Goal: Information Seeking & Learning: Find specific fact

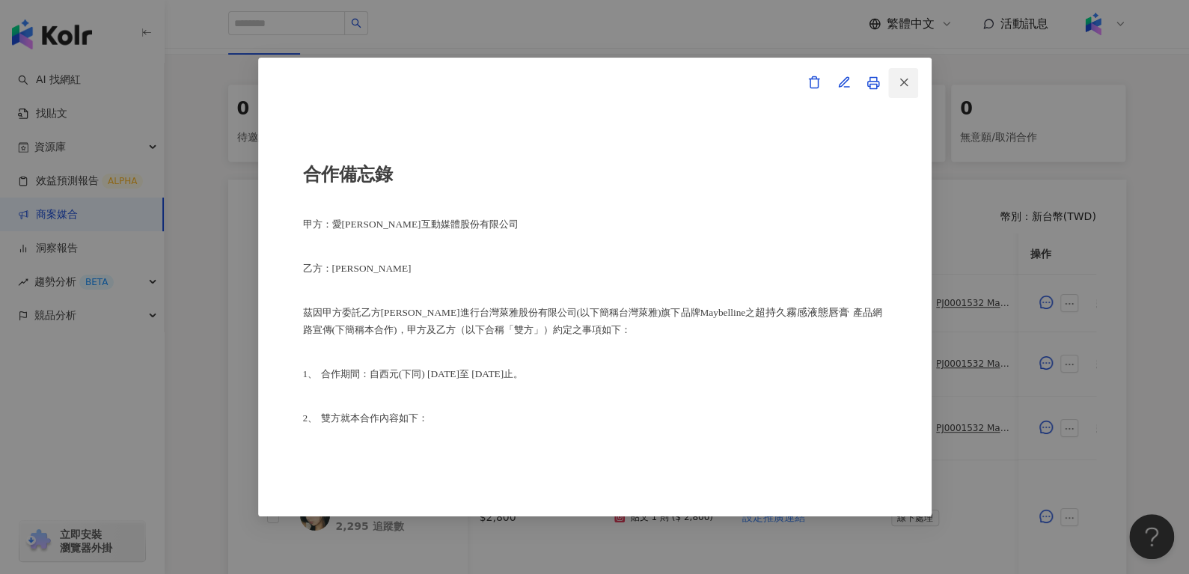
scroll to position [681, 0]
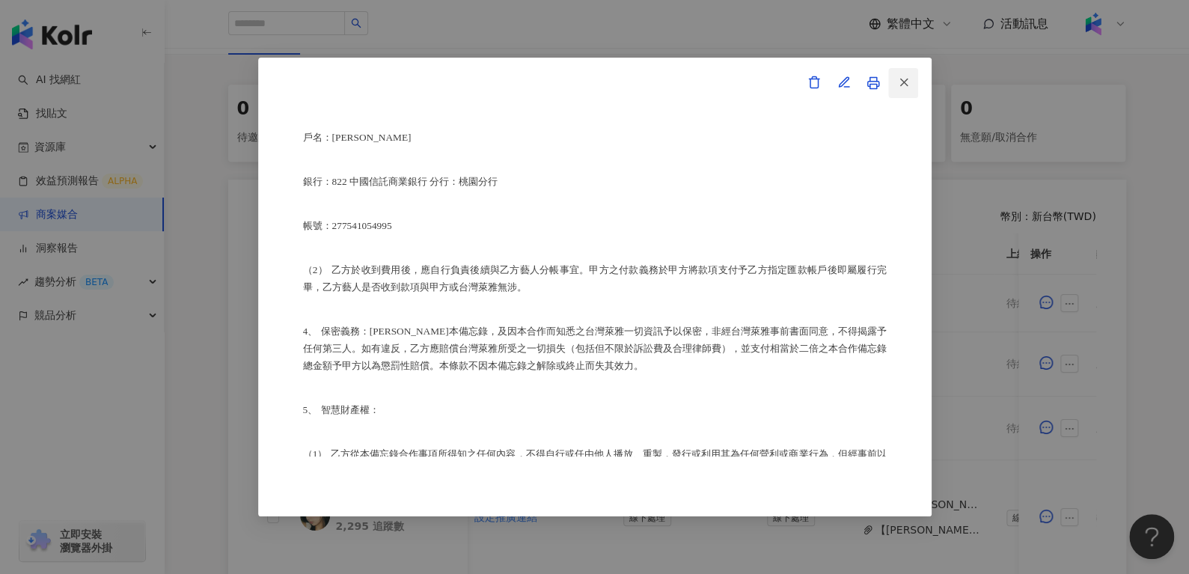
click at [904, 80] on icon "button" at bounding box center [903, 82] width 13 height 13
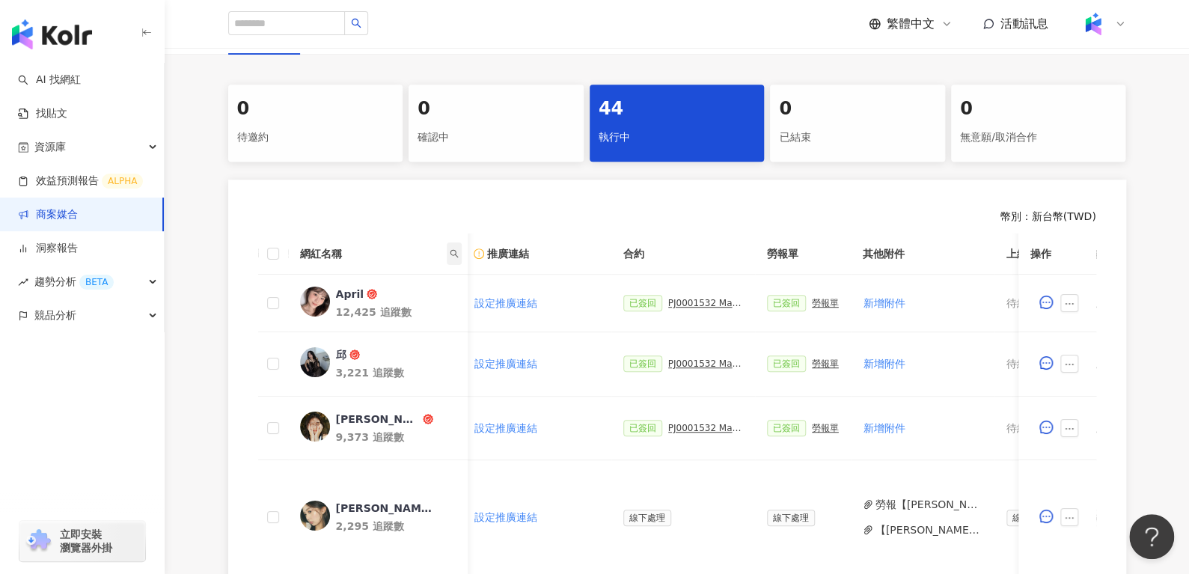
click at [454, 256] on icon "search" at bounding box center [453, 253] width 9 height 9
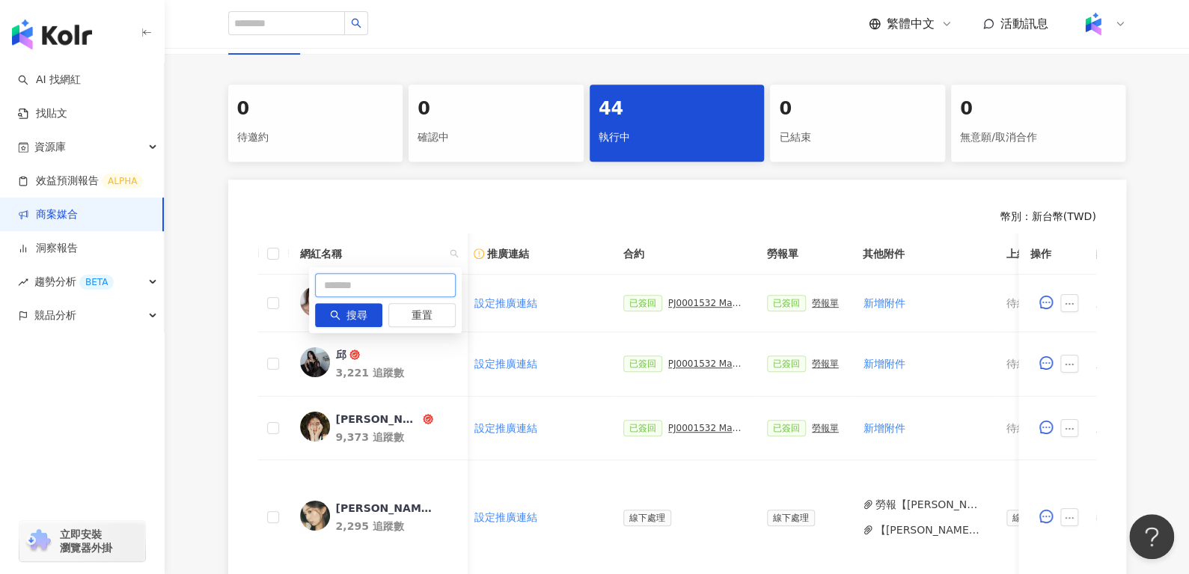
drag, startPoint x: 395, startPoint y: 274, endPoint x: 328, endPoint y: 293, distance: 70.1
click at [328, 293] on input "text" at bounding box center [385, 285] width 141 height 24
paste input "***"
type input "***"
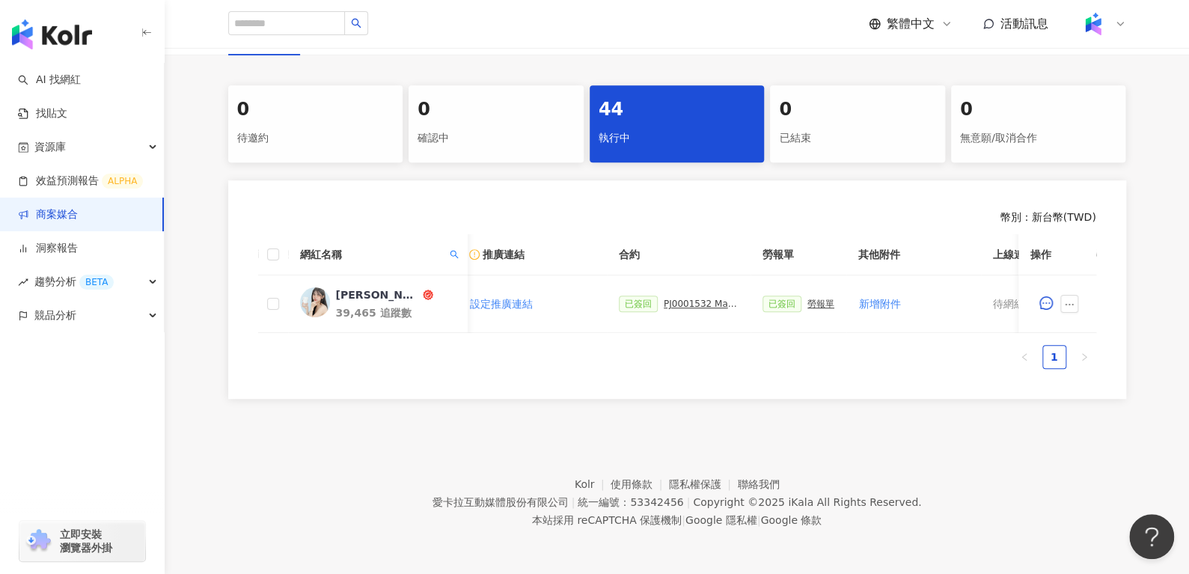
scroll to position [290, 0]
click at [697, 298] on div "PJ0001532 Maybelline_202506_skyhigh_小黑霸眼線液" at bounding box center [701, 303] width 75 height 10
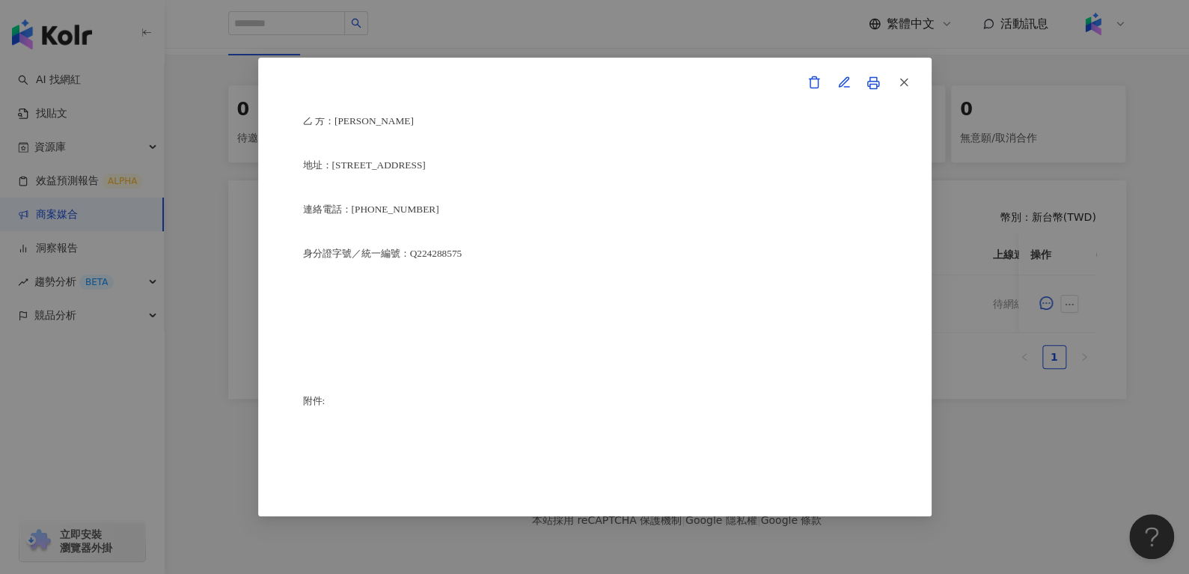
scroll to position [3745, 0]
drag, startPoint x: 339, startPoint y: 177, endPoint x: 405, endPoint y: 166, distance: 67.4
click at [405, 166] on div "合作備忘錄 甲方：愛卡拉互動媒體股份有限公司 乙方：莊懿暄 茲因甲方委託乙方莊懿暄進行台灣萊雅股份有限公司(以下簡稱台灣萊雅)旗下品牌 Maybelline …" at bounding box center [595, 287] width 584 height 340
drag, startPoint x: 371, startPoint y: 184, endPoint x: 356, endPoint y: 179, distance: 15.9
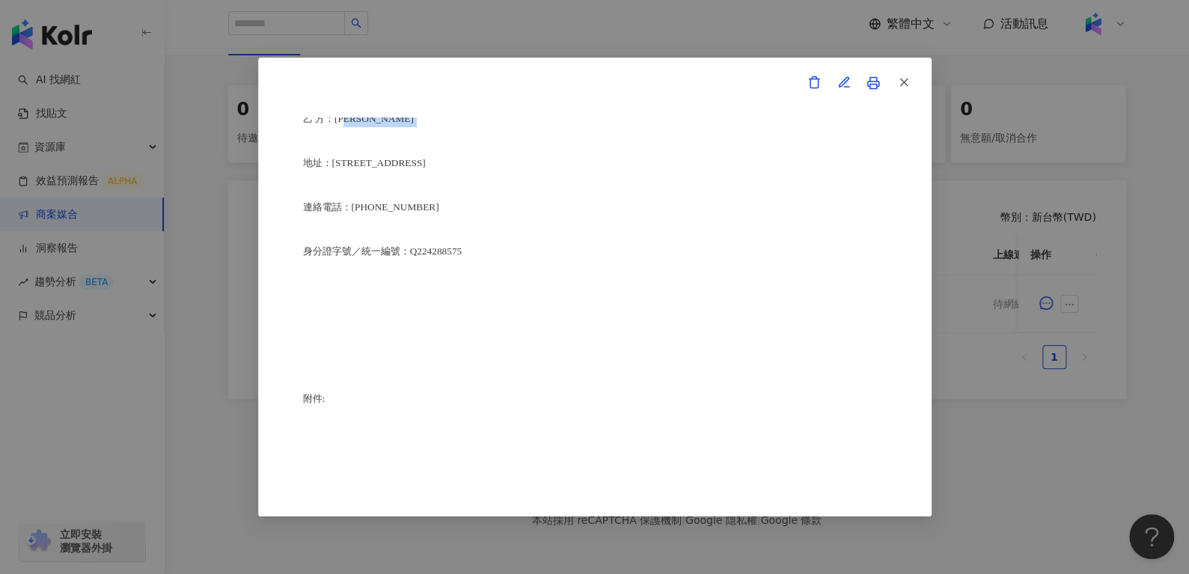
click at [356, 127] on p "乙 方：莊懿暄" at bounding box center [595, 118] width 584 height 17
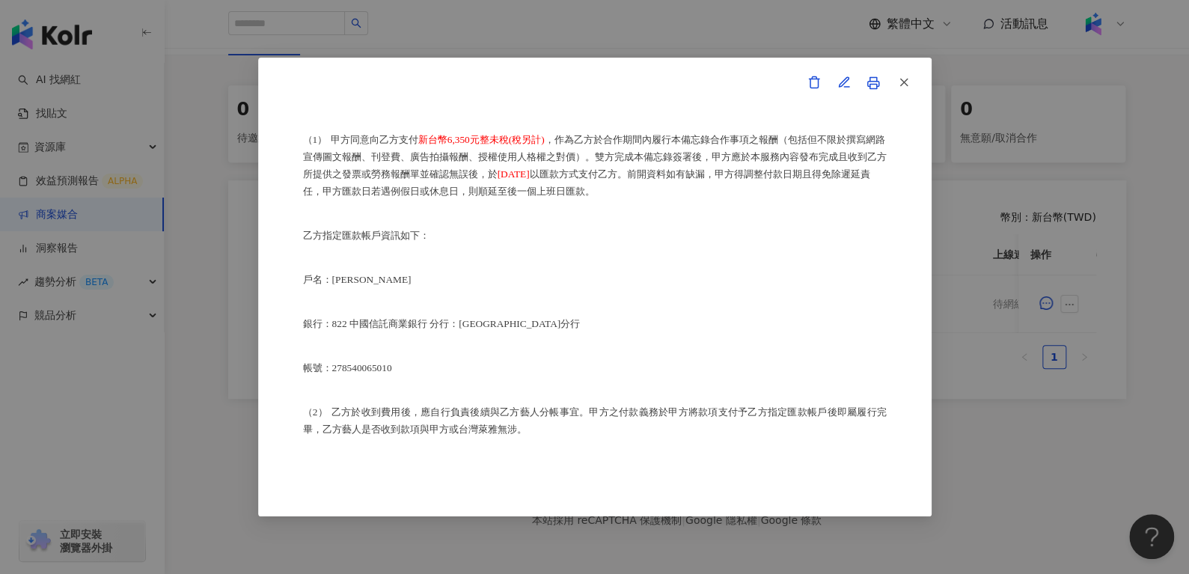
scroll to position [870, 0]
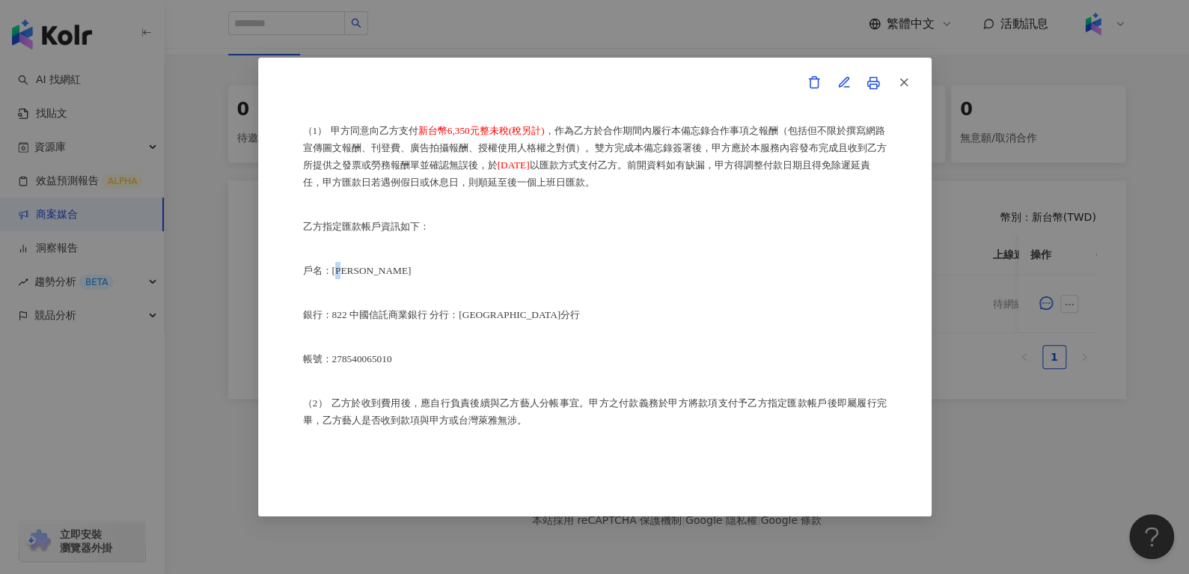
drag, startPoint x: 337, startPoint y: 283, endPoint x: 351, endPoint y: 282, distance: 13.5
click at [351, 276] on span "戶名：莊懿暄" at bounding box center [357, 270] width 108 height 11
click at [338, 276] on span "戶名：莊懿暄" at bounding box center [357, 270] width 108 height 11
drag, startPoint x: 332, startPoint y: 284, endPoint x: 359, endPoint y: 289, distance: 27.3
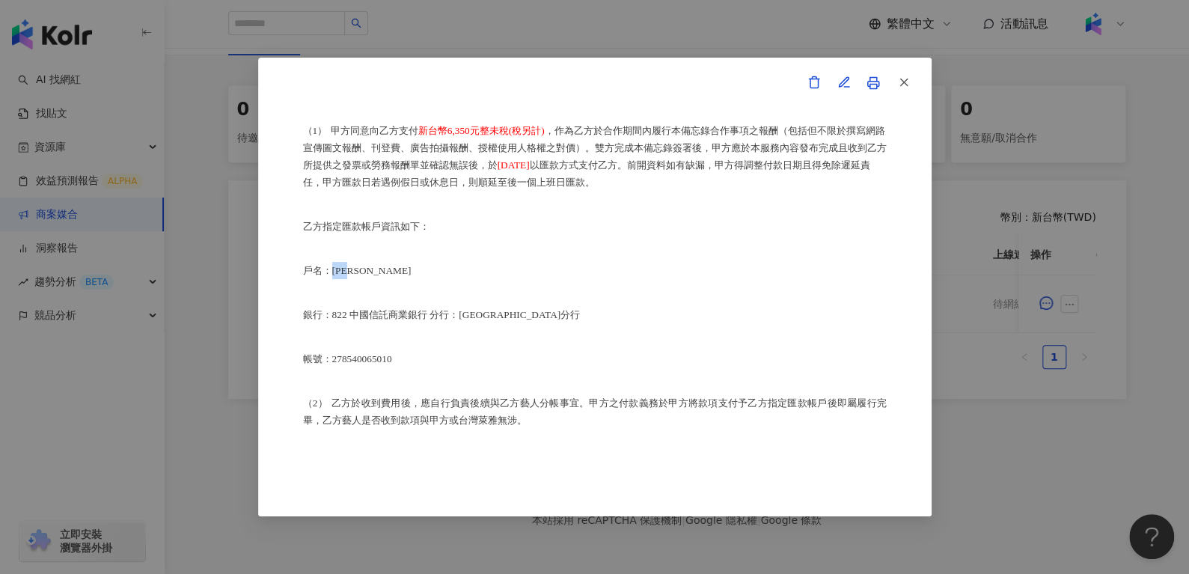
click at [359, 279] on p "戶名：莊懿暄" at bounding box center [595, 270] width 584 height 17
copy span "莊懿暄"
drag, startPoint x: 352, startPoint y: 325, endPoint x: 434, endPoint y: 336, distance: 83.0
click at [434, 336] on div "合作備忘錄 甲方：愛卡拉互動媒體股份有限公司 乙方：莊懿暄 茲因甲方委託乙方莊懿暄進行台灣萊雅股份有限公司(以下簡稱台灣萊雅)旗下品牌 Maybelline …" at bounding box center [595, 287] width 584 height 340
copy p "中國信託商業銀行 分行：埔墘分行"
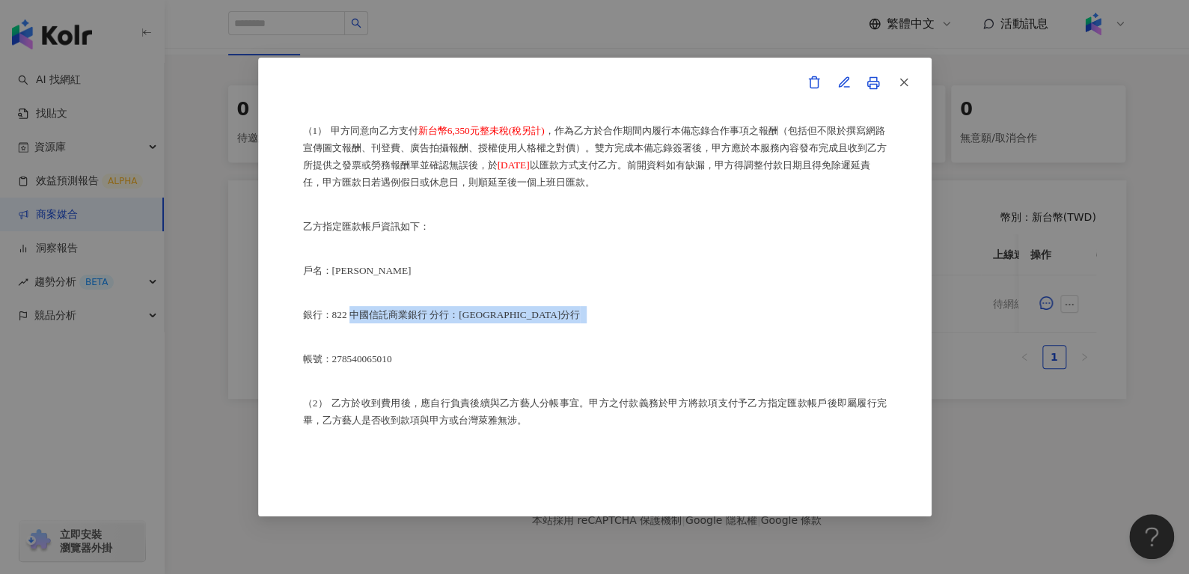
click at [435, 337] on div "合作備忘錄 甲方：愛卡拉互動媒體股份有限公司 乙方：莊懿暄 茲因甲方委託乙方莊懿暄進行台灣萊雅股份有限公司(以下簡稱台灣萊雅)旗下品牌 Maybelline …" at bounding box center [595, 287] width 584 height 340
drag, startPoint x: 355, startPoint y: 326, endPoint x: 427, endPoint y: 333, distance: 72.9
click at [430, 323] on p "銀行：822 中國信託商業銀行 分行：埔墘分行" at bounding box center [595, 314] width 584 height 17
copy span "中國信託商業銀行"
drag, startPoint x: 468, startPoint y: 322, endPoint x: 504, endPoint y: 322, distance: 36.7
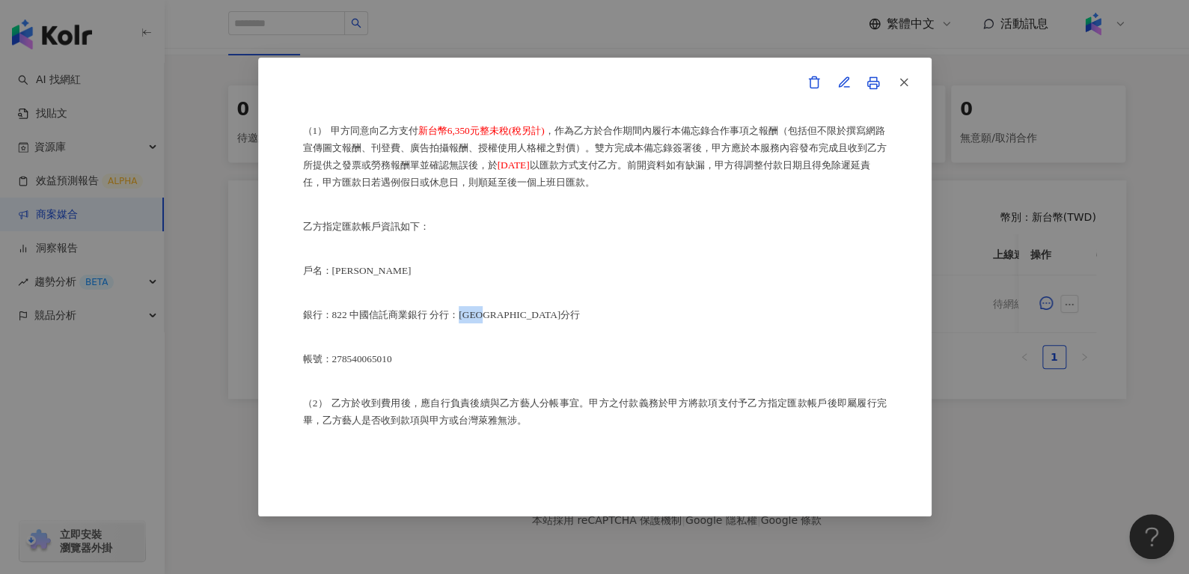
click at [504, 320] on span "銀行：822 中國信託商業銀行 分行：埔墘分行" at bounding box center [442, 314] width 278 height 11
copy span "埔墘分行"
drag, startPoint x: 334, startPoint y: 366, endPoint x: 391, endPoint y: 361, distance: 57.0
click at [391, 361] on p "帳號：278540065010" at bounding box center [595, 358] width 584 height 17
copy div "帳號："
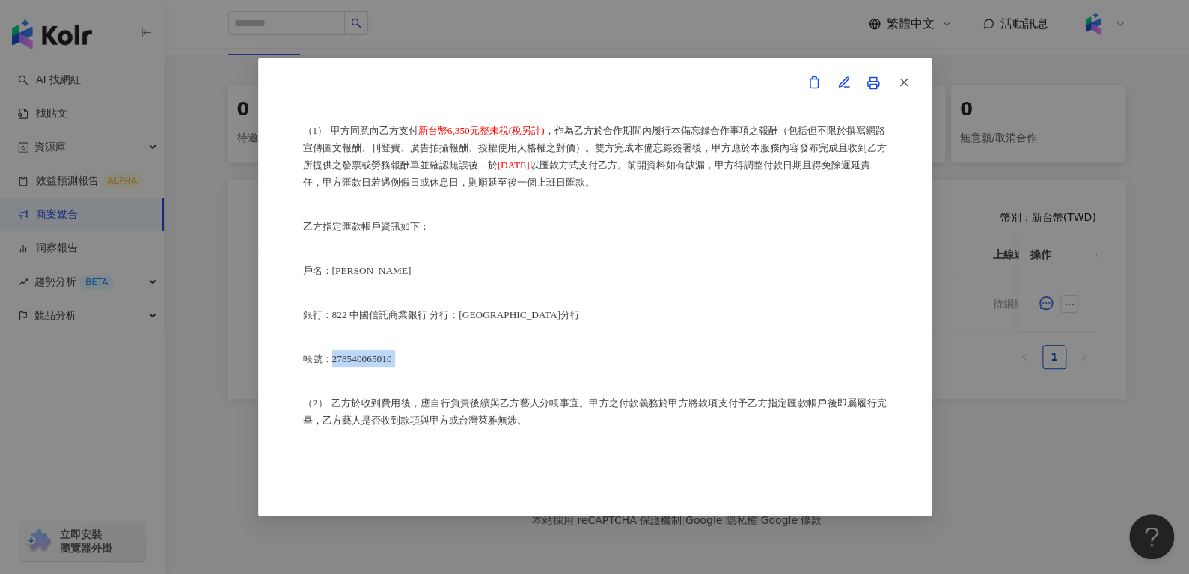
drag, startPoint x: 411, startPoint y: 376, endPoint x: 331, endPoint y: 376, distance: 80.0
click at [331, 367] on p "帳號：278540065010" at bounding box center [595, 358] width 584 height 17
copy p "278540065010"
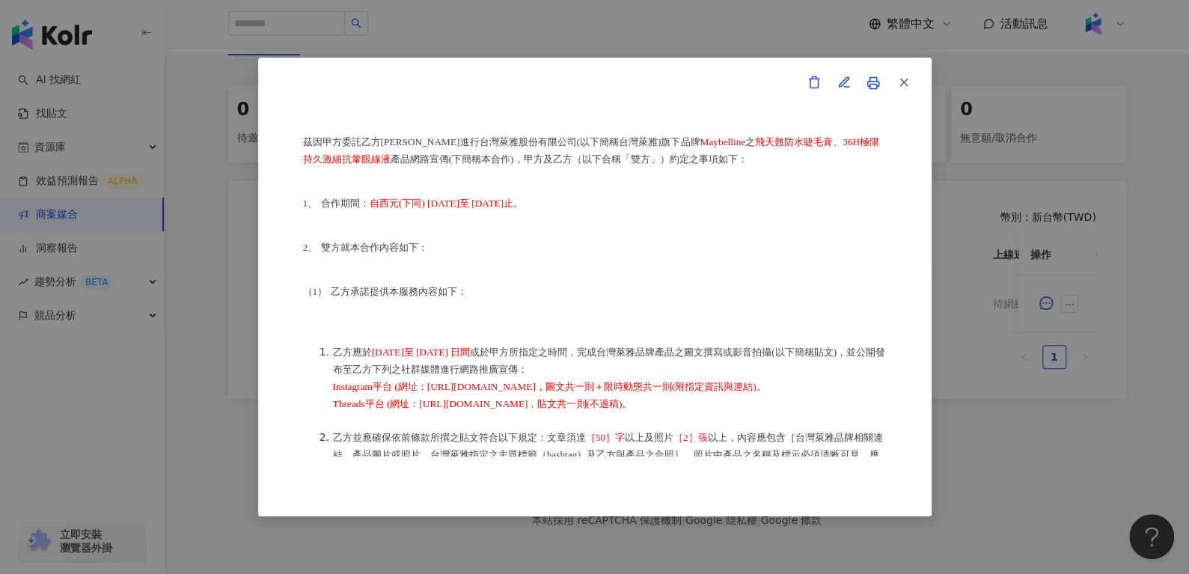
scroll to position [171, 0]
drag, startPoint x: 430, startPoint y: 203, endPoint x: 665, endPoint y: 206, distance: 234.9
click at [665, 206] on p "1、 合作期間： 自西元(下同) 2025 年 7 月 3 日至 2025 年 9 月 30 日止。" at bounding box center [595, 202] width 584 height 17
copy span "2025 年 7 月 3 日至 2025 年 9 月 30 日止。"
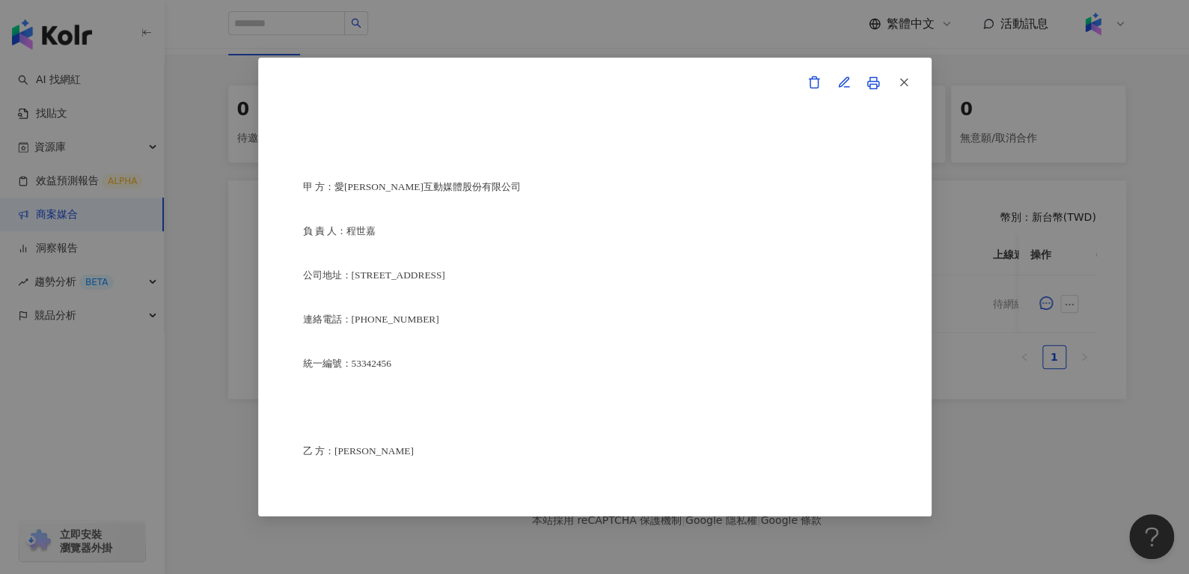
scroll to position [3575, 0]
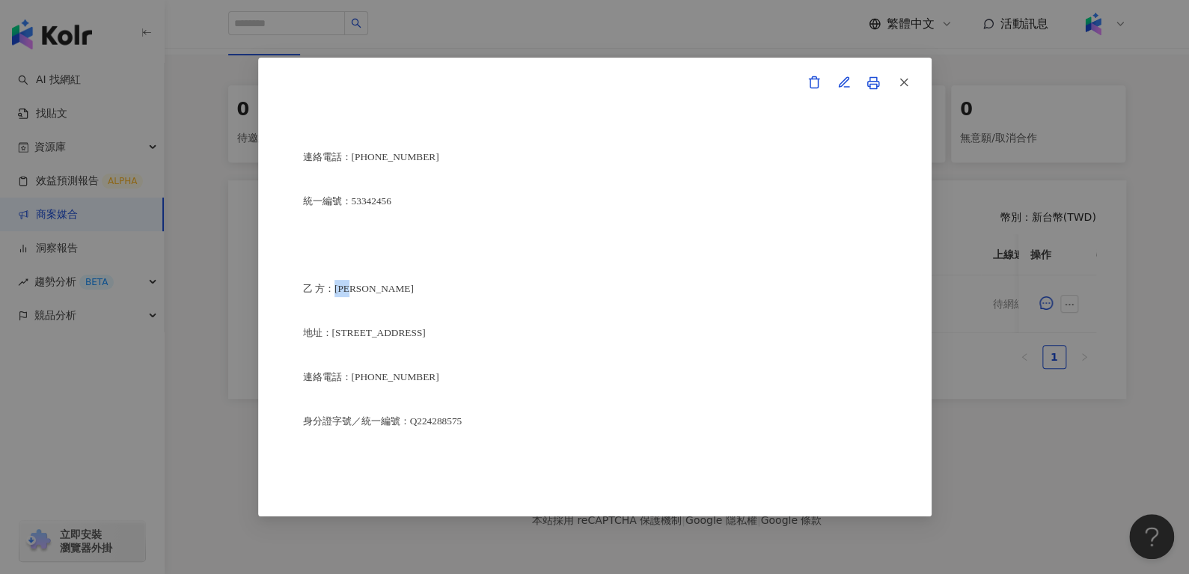
drag, startPoint x: 350, startPoint y: 350, endPoint x: 363, endPoint y: 350, distance: 12.7
click at [363, 294] on span "乙 方：莊懿暄" at bounding box center [358, 288] width 111 height 11
copy span "莊懿暄"
drag, startPoint x: 335, startPoint y: 391, endPoint x: 543, endPoint y: 396, distance: 208.0
click at [543, 341] on p "地址：新北市板橋區埔墘里14鄰中山路二段328-3號五樓" at bounding box center [595, 332] width 584 height 17
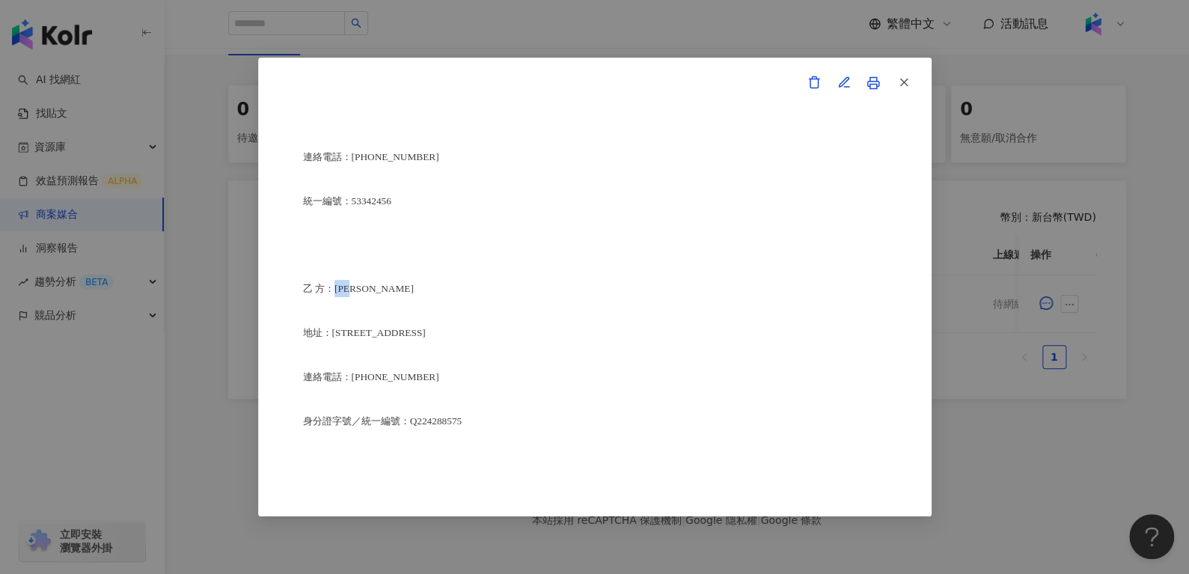
copy span "新北市板橋區埔墘里14鄰中山路二段328-3號五樓"
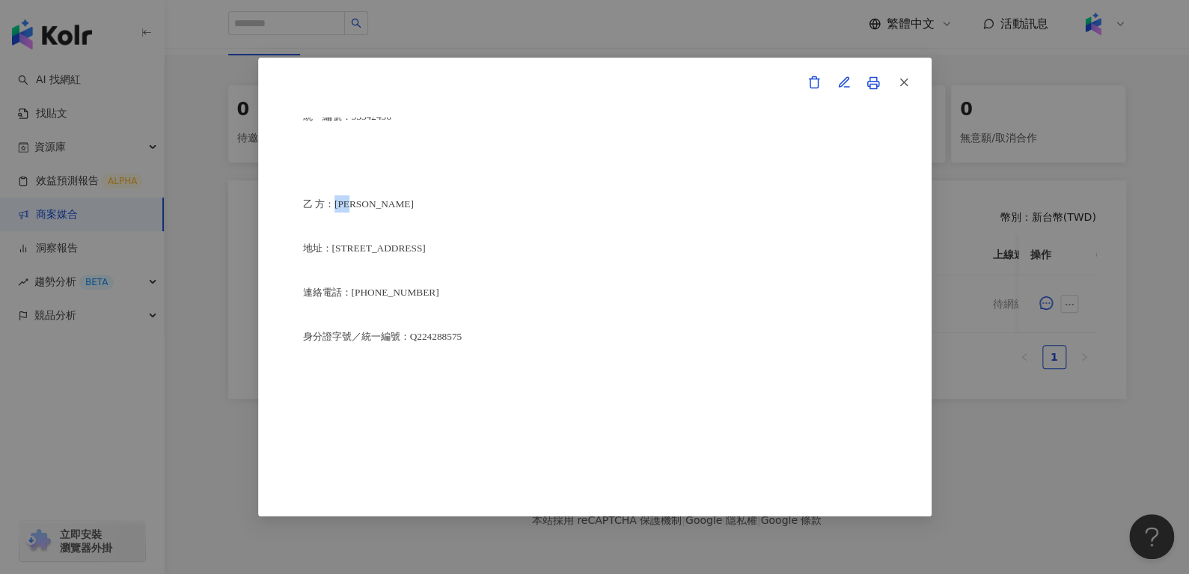
scroll to position [3663, 0]
drag, startPoint x: 411, startPoint y: 392, endPoint x: 460, endPoint y: 398, distance: 49.0
click at [460, 339] on span "身分證字號／統一編號：Q224288575" at bounding box center [382, 333] width 159 height 11
copy span "Q224288575"
click at [907, 77] on icon "button" at bounding box center [903, 82] width 13 height 13
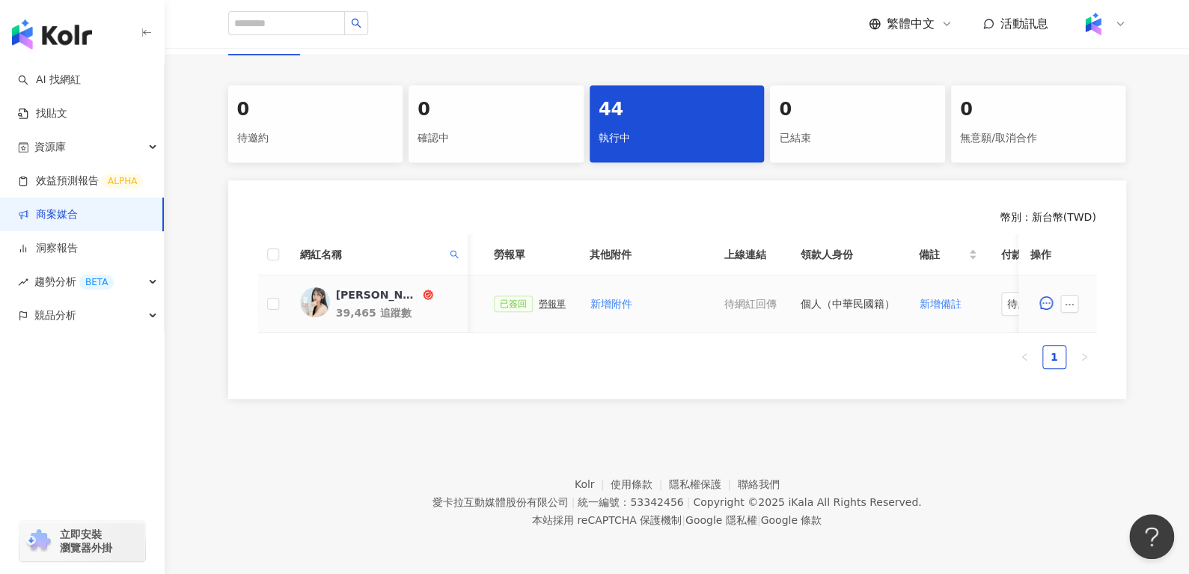
scroll to position [0, 523]
click at [552, 298] on div "勞報單" at bounding box center [565, 303] width 27 height 10
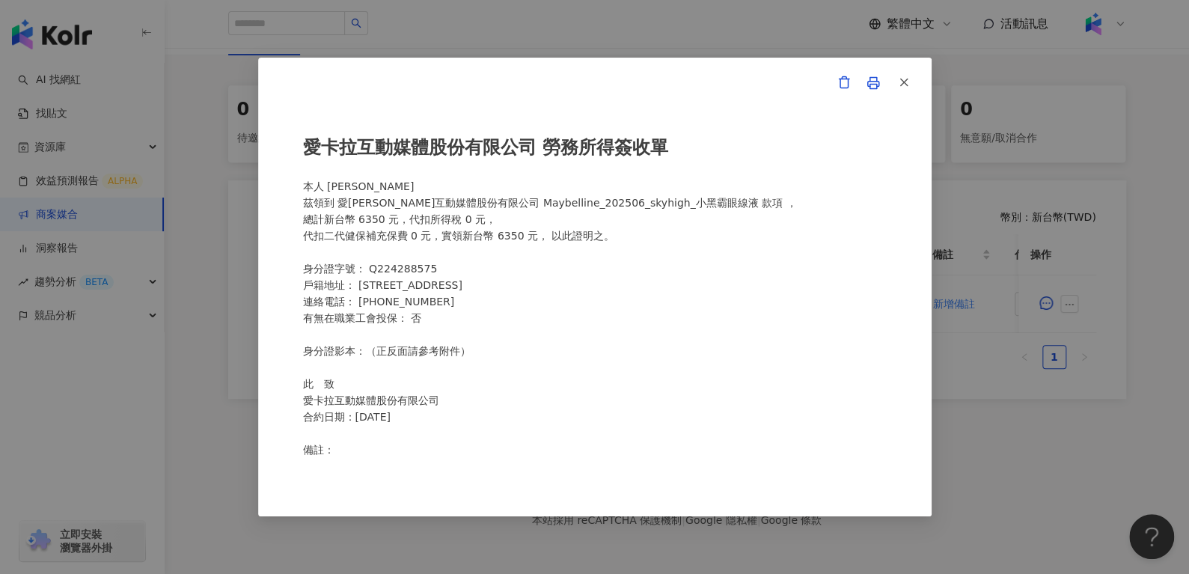
scroll to position [316, 0]
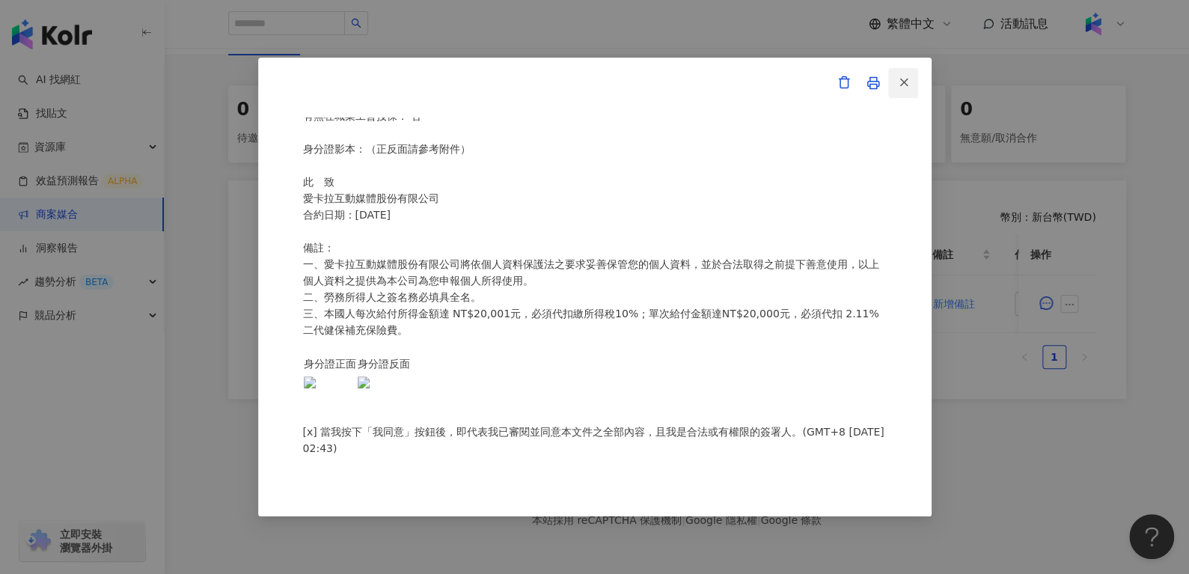
click at [906, 74] on span "button" at bounding box center [903, 82] width 13 height 16
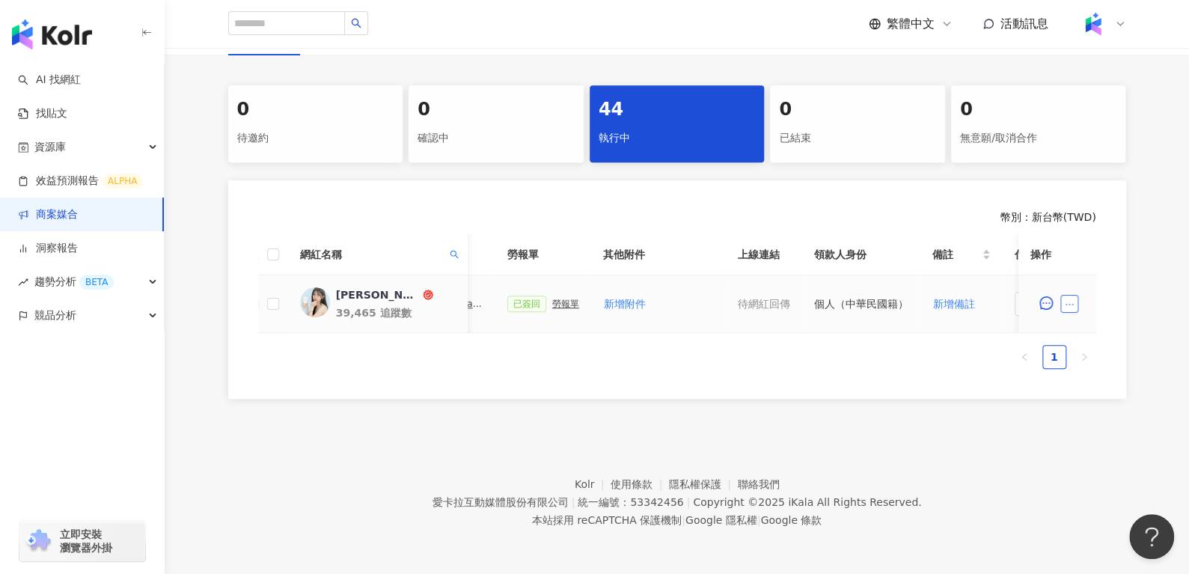
click at [1065, 299] on icon "ellipsis" at bounding box center [1069, 304] width 10 height 10
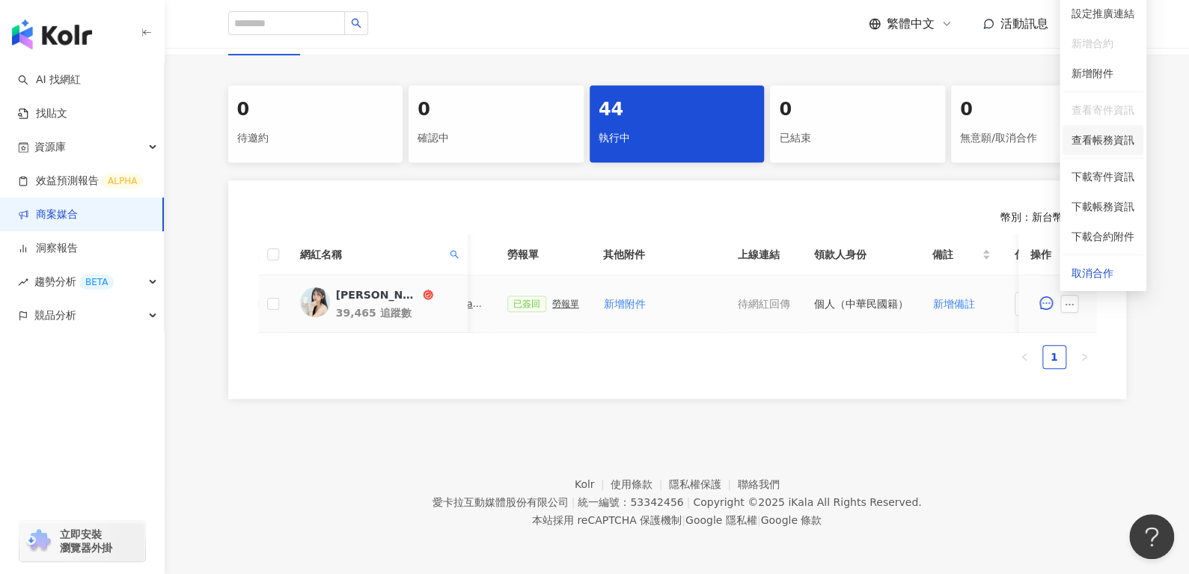
click at [1076, 132] on span "查看帳務資訊" at bounding box center [1102, 140] width 63 height 16
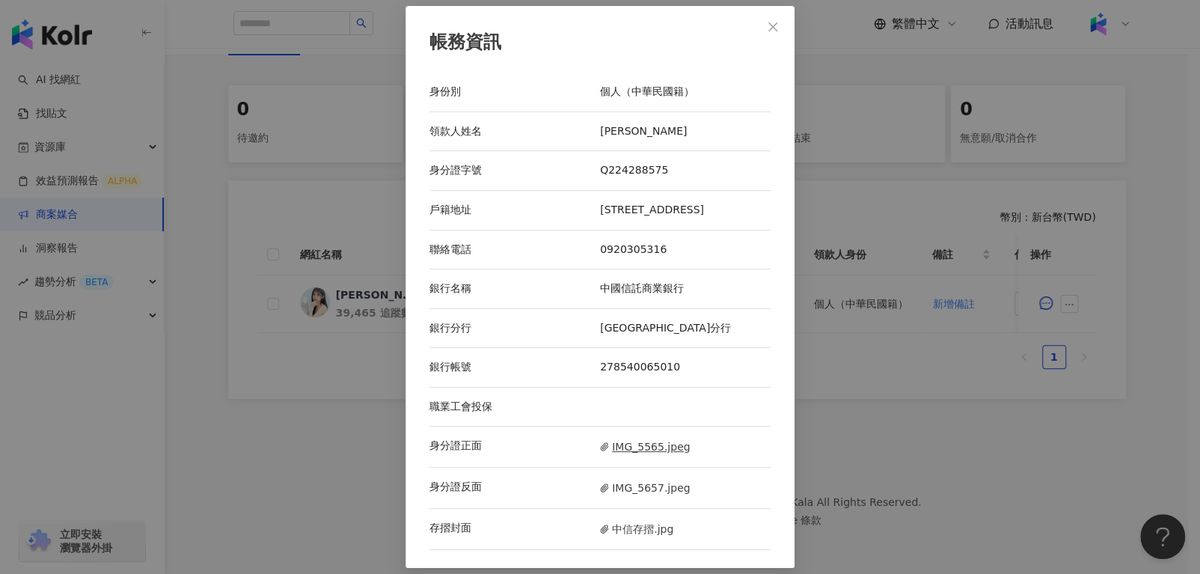
click at [623, 455] on span "IMG_5565.jpeg" at bounding box center [645, 446] width 90 height 16
click at [770, 22] on icon "close" at bounding box center [773, 27] width 12 height 12
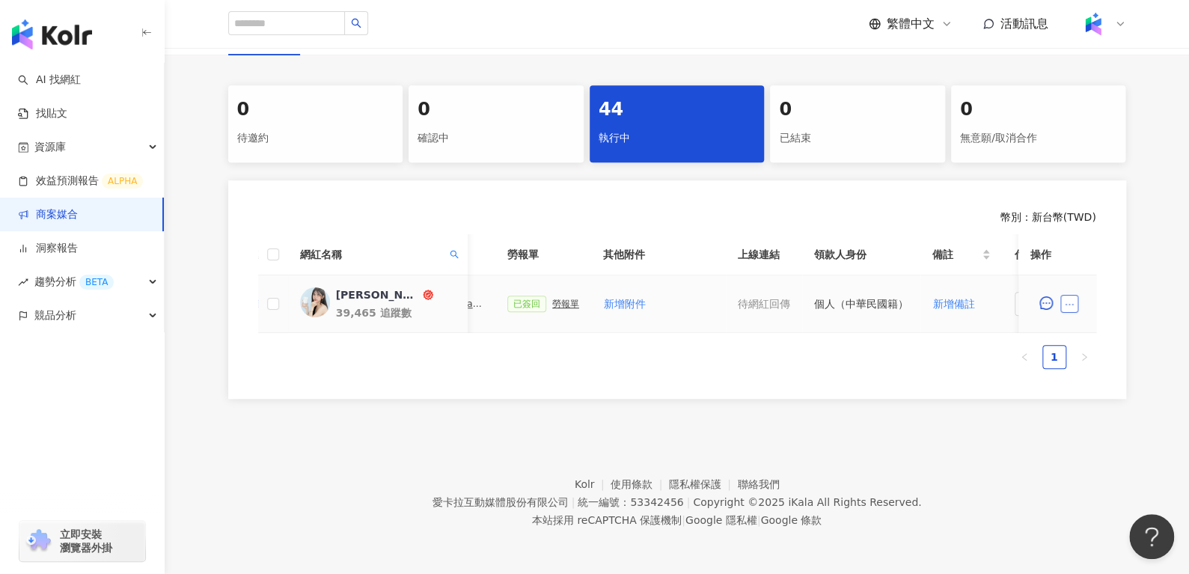
drag, startPoint x: 1085, startPoint y: 284, endPoint x: 1068, endPoint y: 293, distance: 19.4
click at [1068, 293] on td at bounding box center [1057, 304] width 78 height 58
click at [1068, 304] on icon "ellipsis" at bounding box center [1069, 304] width 8 height 1
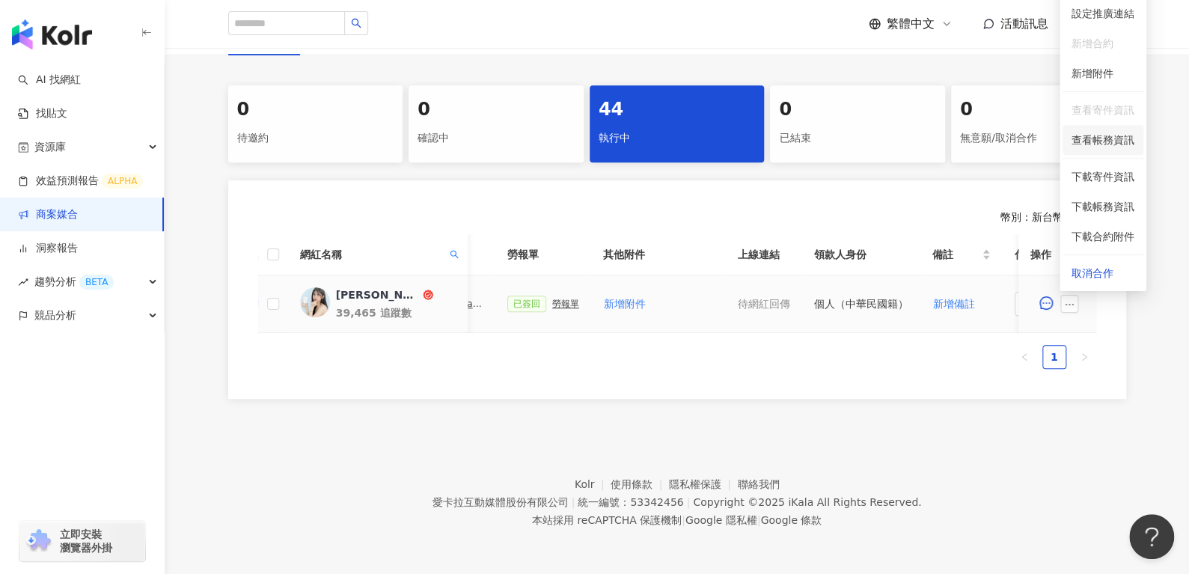
click at [1086, 132] on span "查看帳務資訊" at bounding box center [1102, 140] width 63 height 16
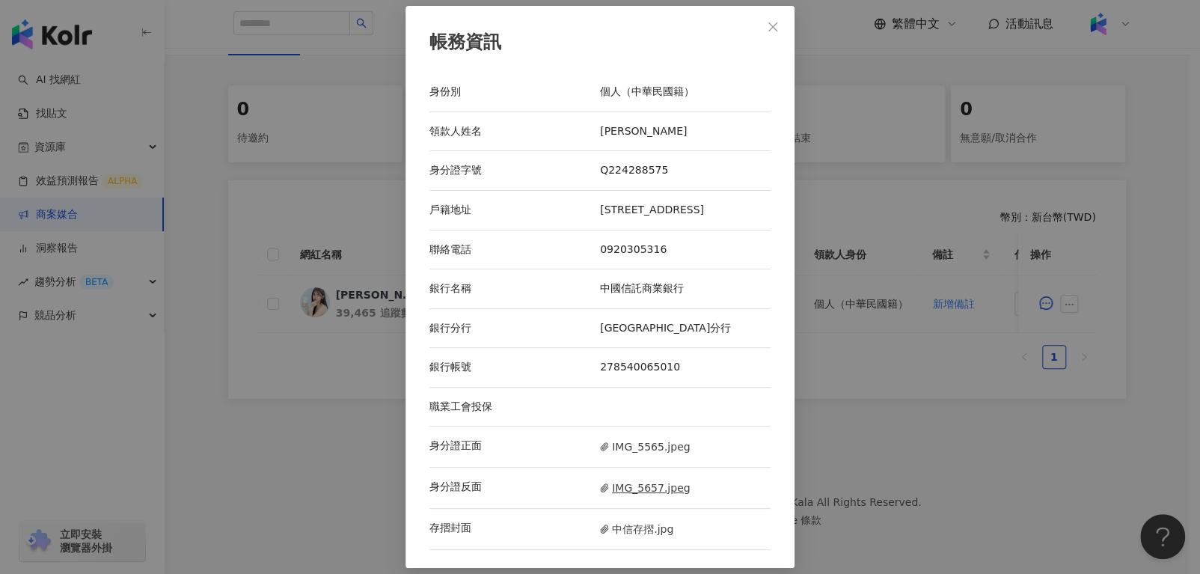
click at [634, 494] on span "IMG_5657.jpeg" at bounding box center [645, 488] width 90 height 16
click at [616, 533] on span "中信存摺.jpg" at bounding box center [636, 529] width 73 height 16
click at [768, 22] on icon "close" at bounding box center [772, 26] width 9 height 9
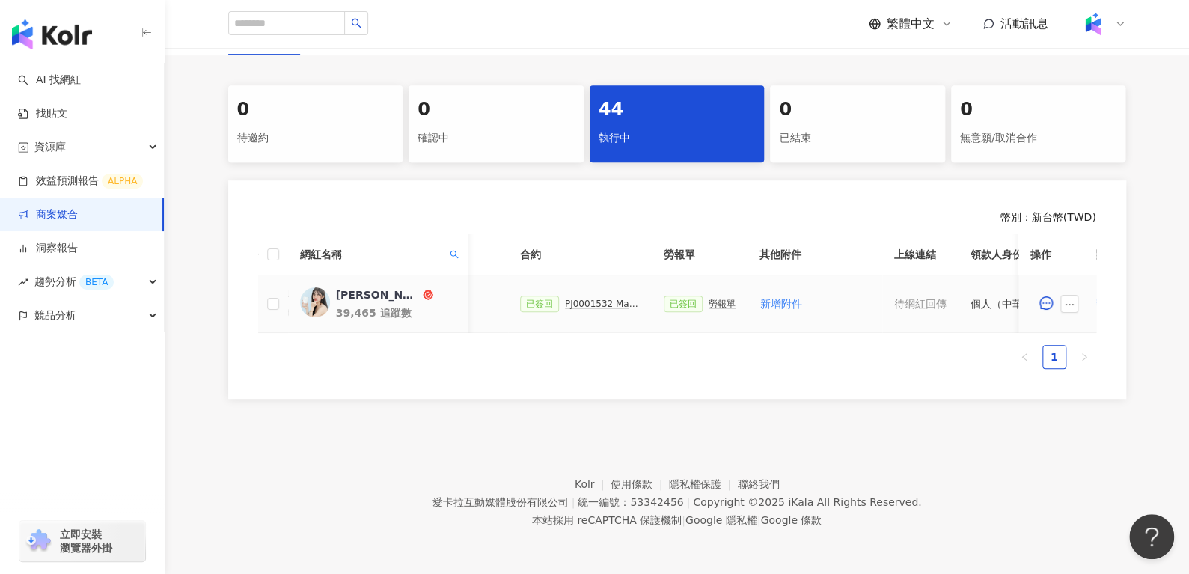
scroll to position [0, 367]
click at [708, 298] on div "勞報單" at bounding box center [721, 303] width 27 height 10
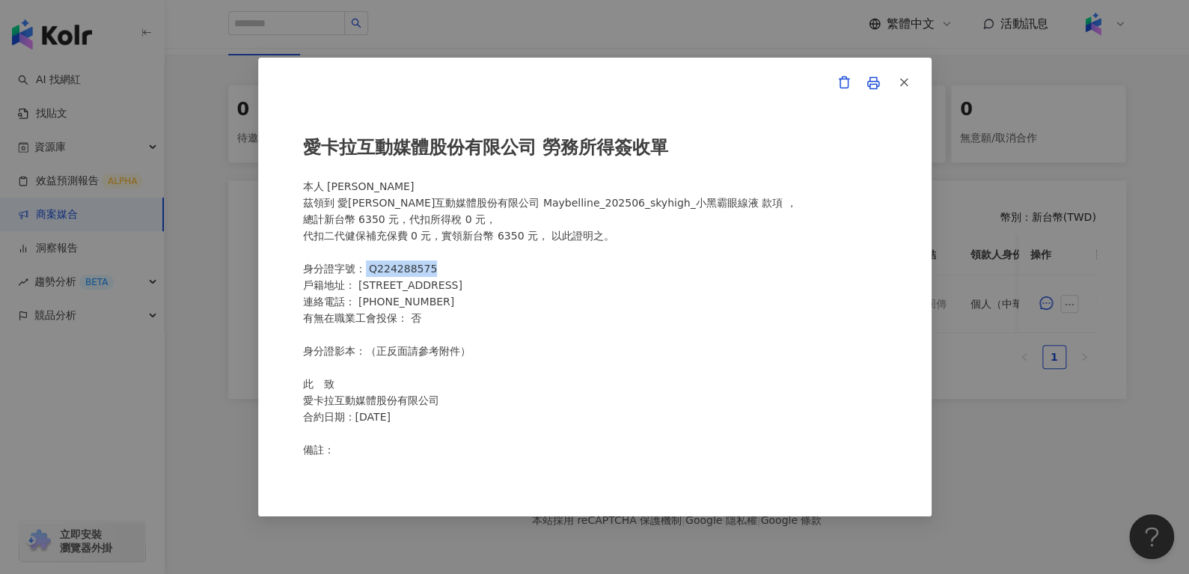
drag, startPoint x: 362, startPoint y: 272, endPoint x: 440, endPoint y: 266, distance: 78.0
click at [440, 266] on div "愛卡拉互動媒體股份有限公司 勞務所得簽收單 本人 莊懿暄 茲領到 愛卡拉互動媒體股份有限公司 Maybelline_202506_skyhigh_小黑霸眼線液…" at bounding box center [595, 287] width 584 height 340
drag, startPoint x: 357, startPoint y: 301, endPoint x: 424, endPoint y: 300, distance: 67.3
click at [424, 300] on div "愛卡拉互動媒體股份有限公司 勞務所得簽收單 本人 莊懿暄 茲領到 愛卡拉互動媒體股份有限公司 Maybelline_202506_skyhigh_小黑霸眼線液…" at bounding box center [595, 287] width 584 height 340
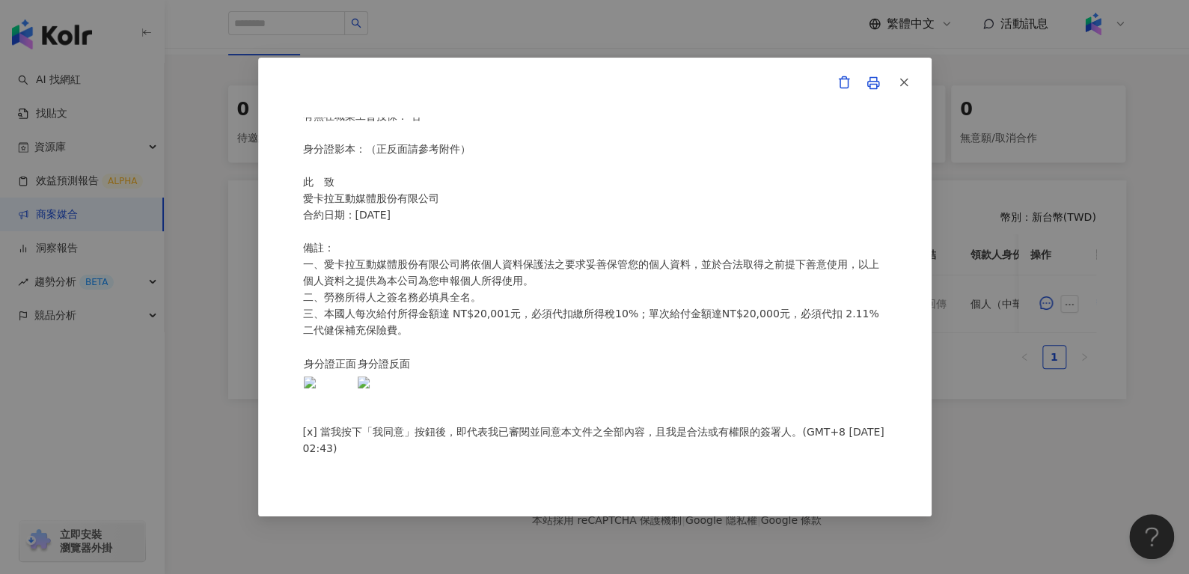
scroll to position [316, 0]
click at [907, 76] on icon "button" at bounding box center [903, 82] width 13 height 13
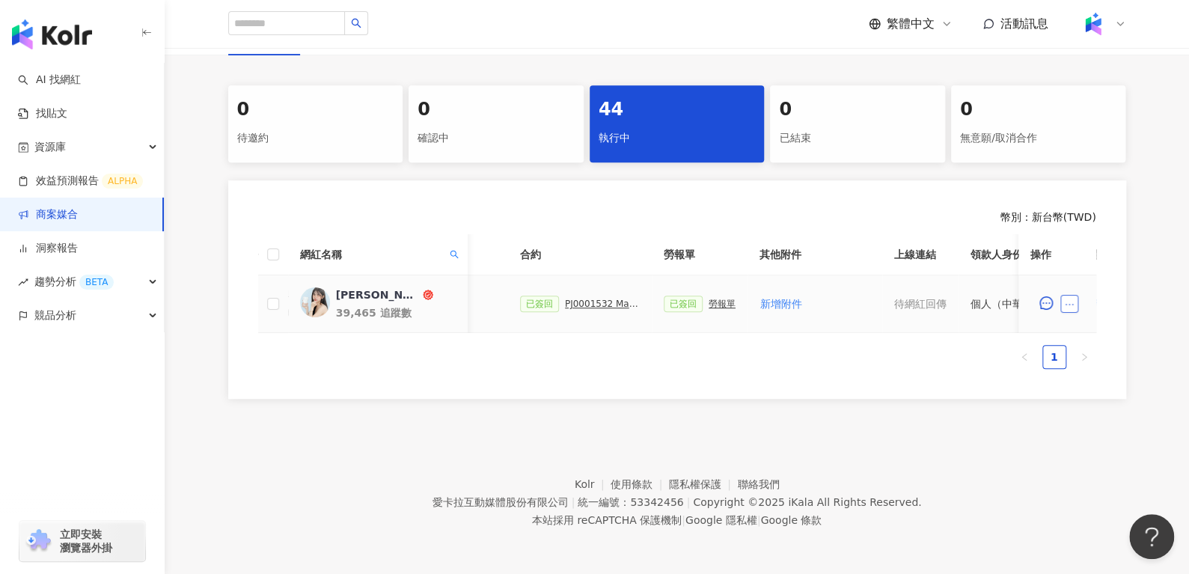
click at [1068, 299] on icon "ellipsis" at bounding box center [1069, 304] width 10 height 10
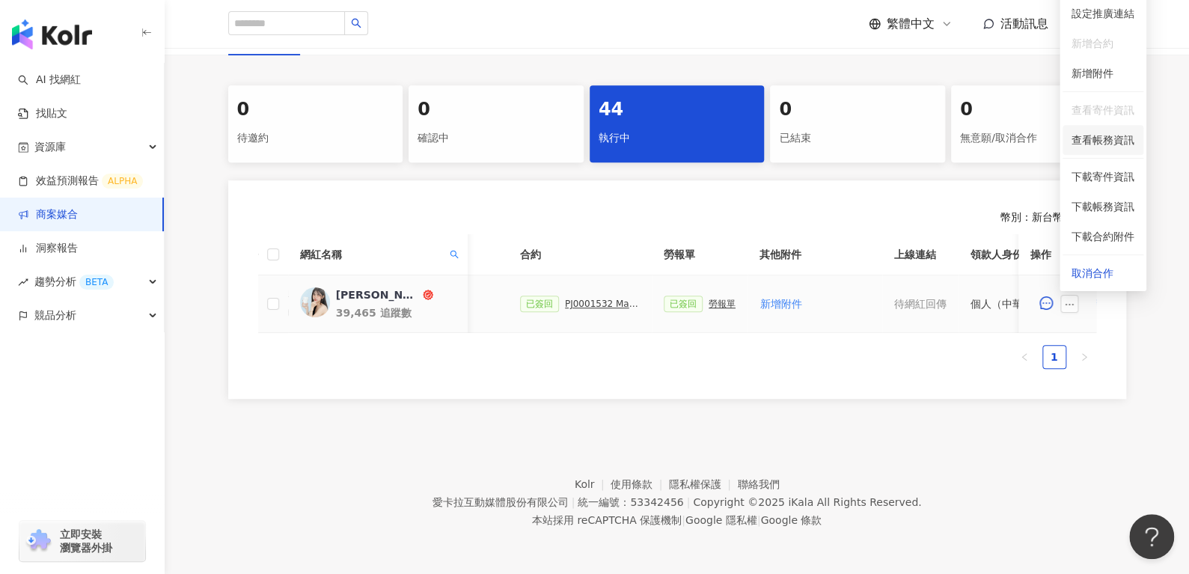
click at [1102, 132] on span "查看帳務資訊" at bounding box center [1102, 140] width 63 height 16
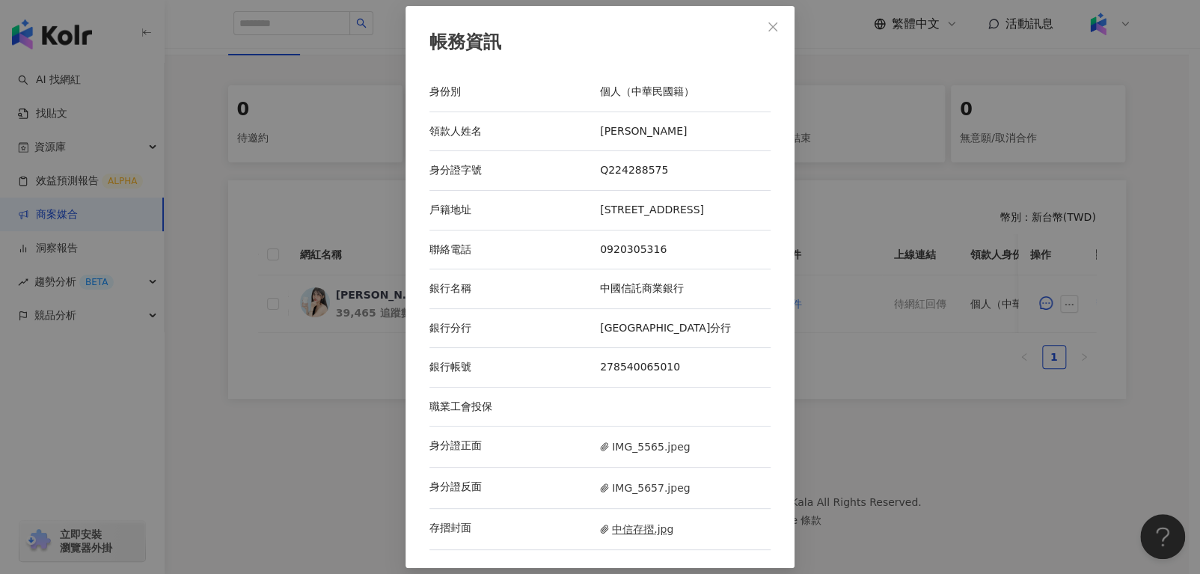
click at [623, 537] on span "中信存摺.jpg" at bounding box center [636, 529] width 73 height 16
click at [767, 22] on icon "close" at bounding box center [773, 27] width 12 height 12
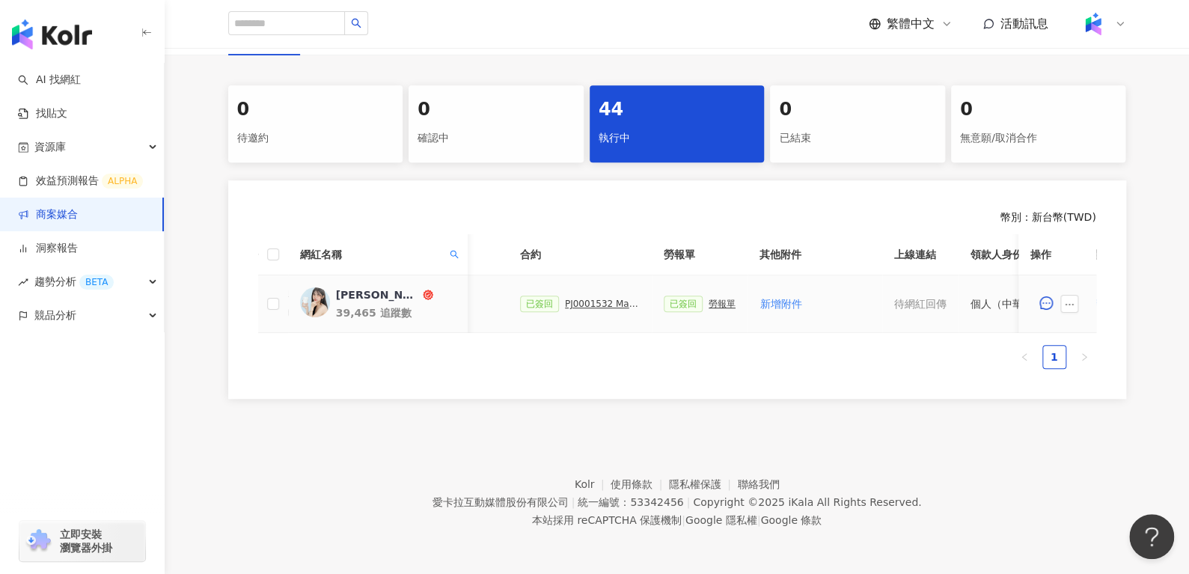
click at [604, 298] on div "PJ0001532 Maybelline_202506_skyhigh_小黑霸眼線液" at bounding box center [602, 303] width 75 height 10
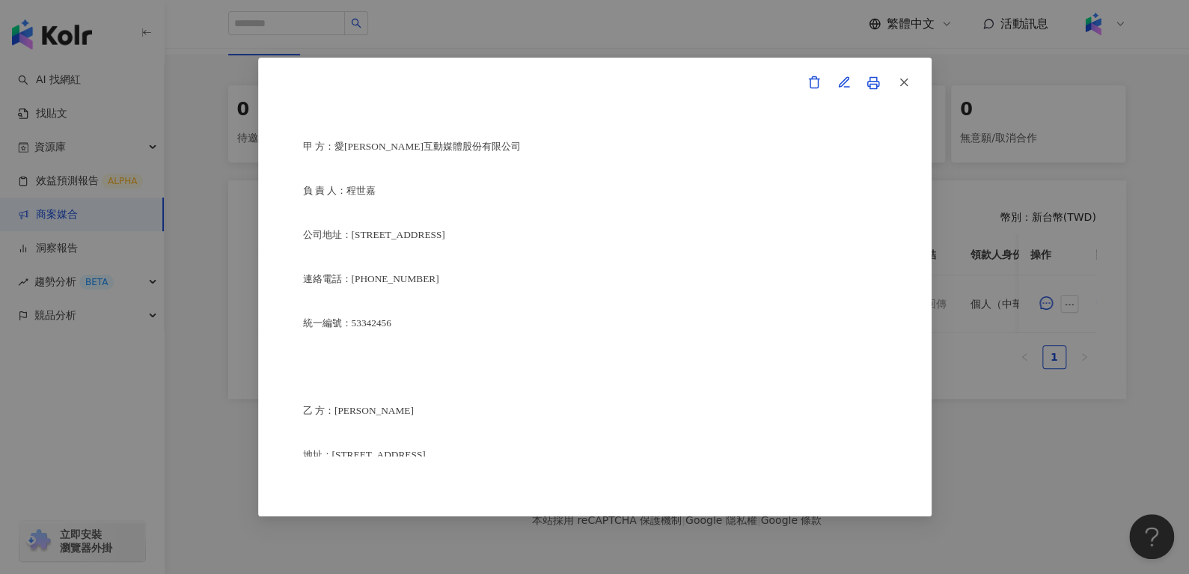
scroll to position [3485, 0]
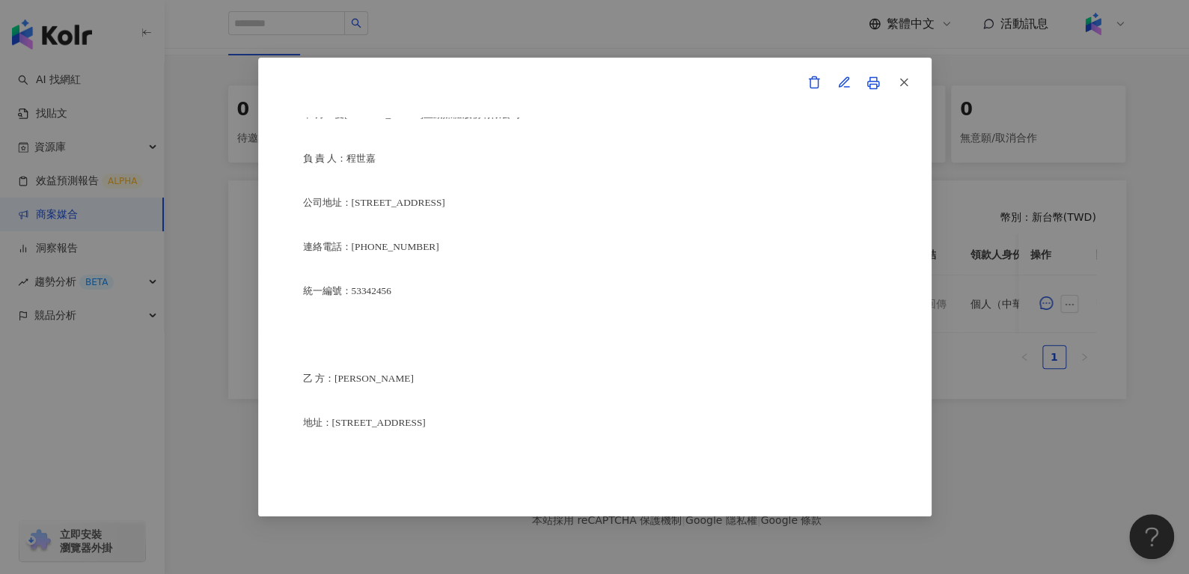
click at [912, 77] on button "button" at bounding box center [903, 83] width 30 height 30
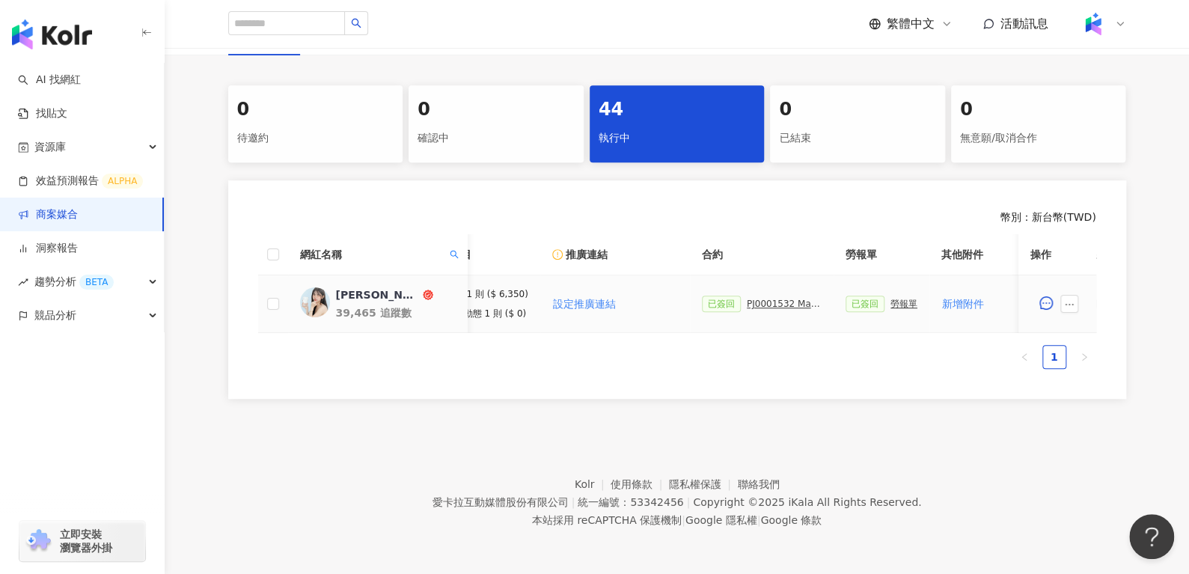
scroll to position [0, 186]
click at [772, 298] on div "PJ0001532 Maybelline_202506_skyhigh_小黑霸眼線液" at bounding box center [783, 303] width 75 height 10
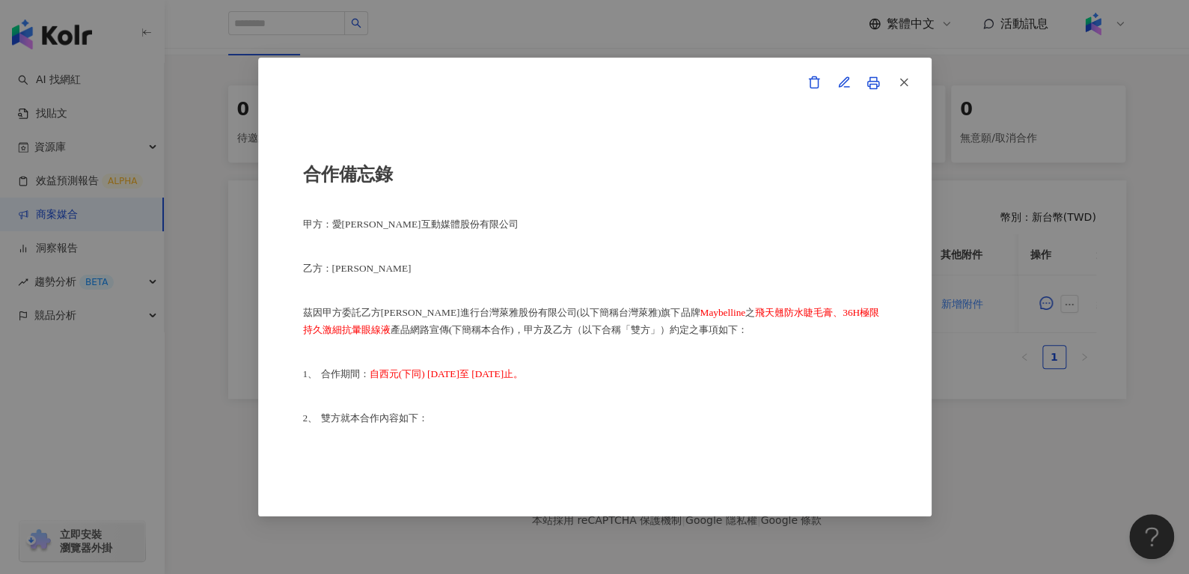
click at [873, 85] on icon at bounding box center [872, 82] width 13 height 13
click at [908, 74] on span "button" at bounding box center [903, 82] width 13 height 16
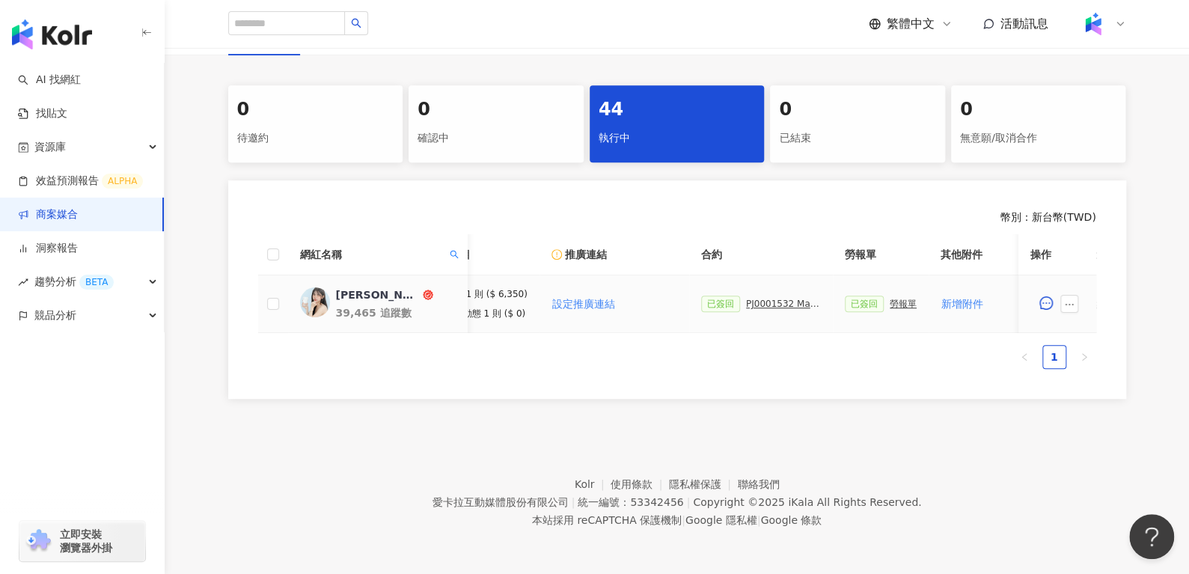
click at [895, 298] on div "勞報單" at bounding box center [902, 303] width 27 height 10
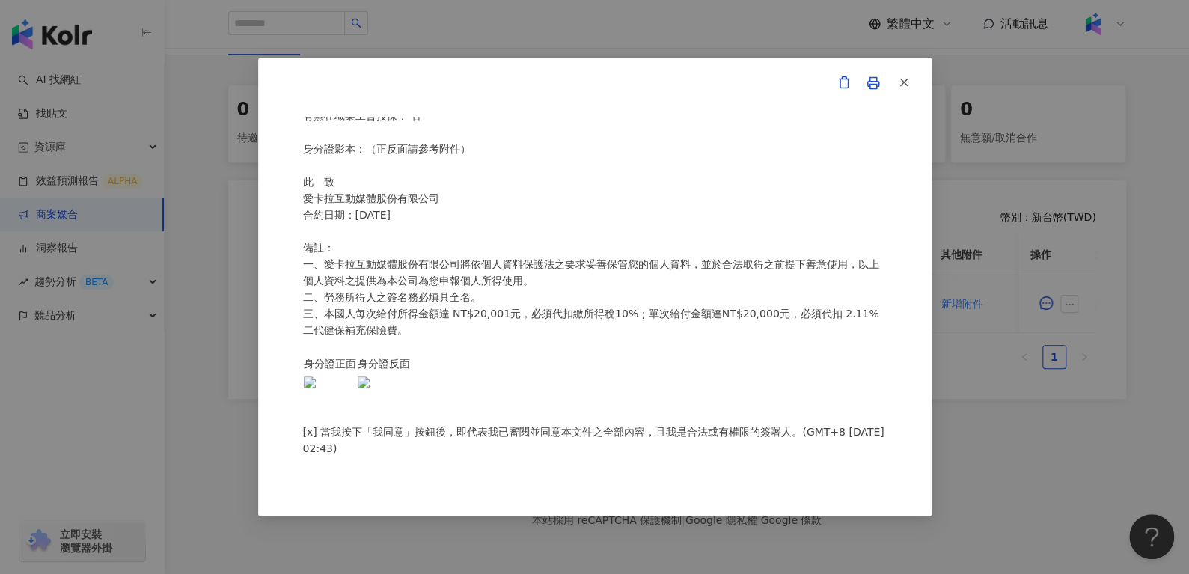
scroll to position [0, 0]
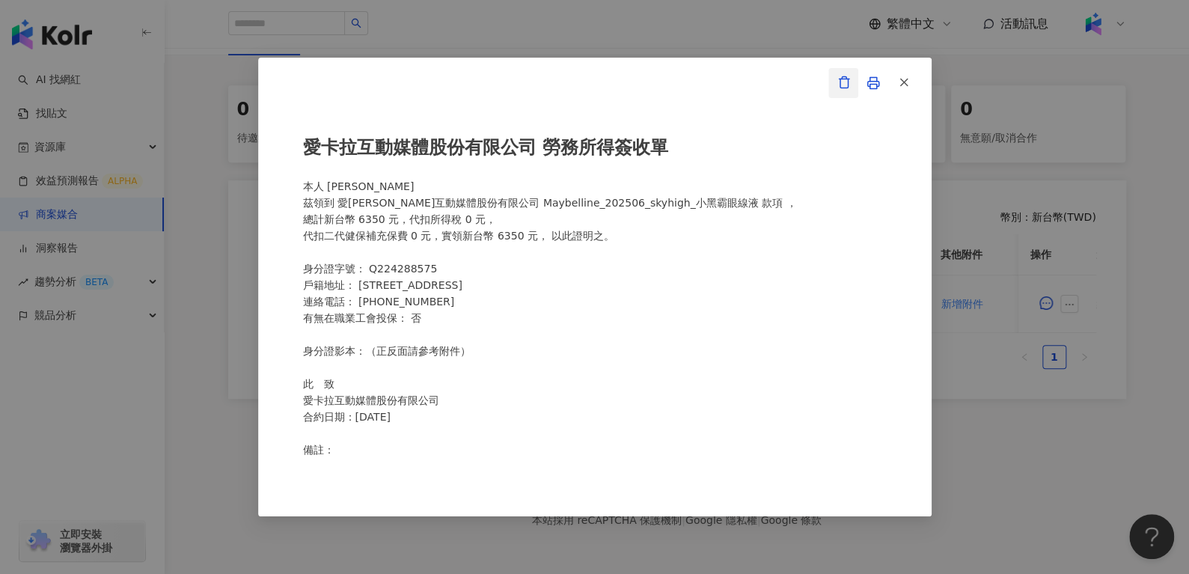
click at [835, 85] on button "button" at bounding box center [843, 83] width 30 height 30
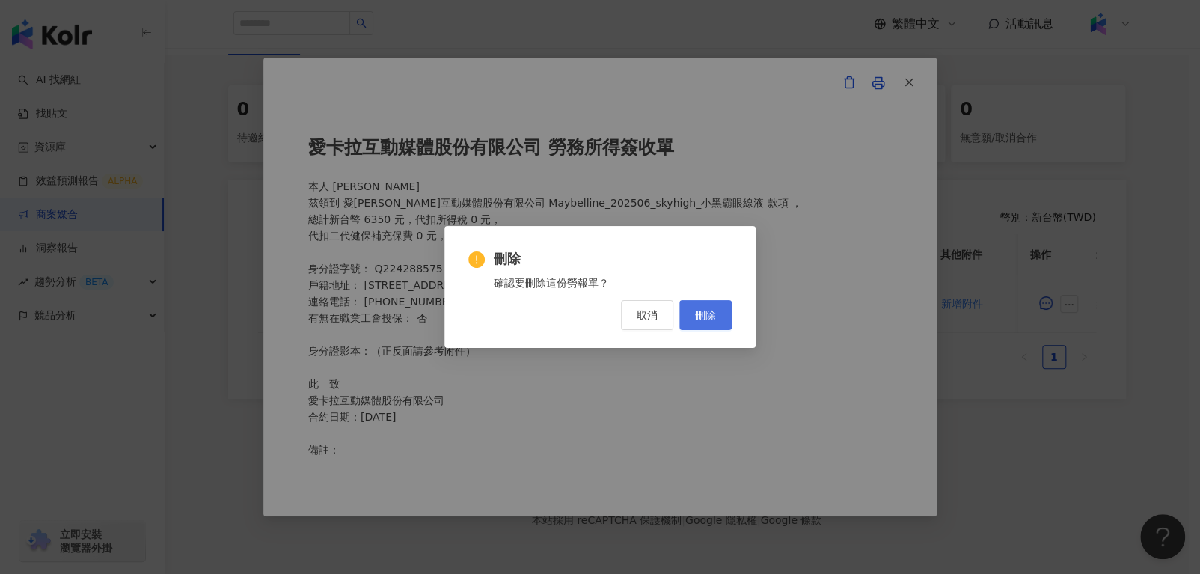
click at [713, 325] on button "刪除" at bounding box center [705, 315] width 52 height 30
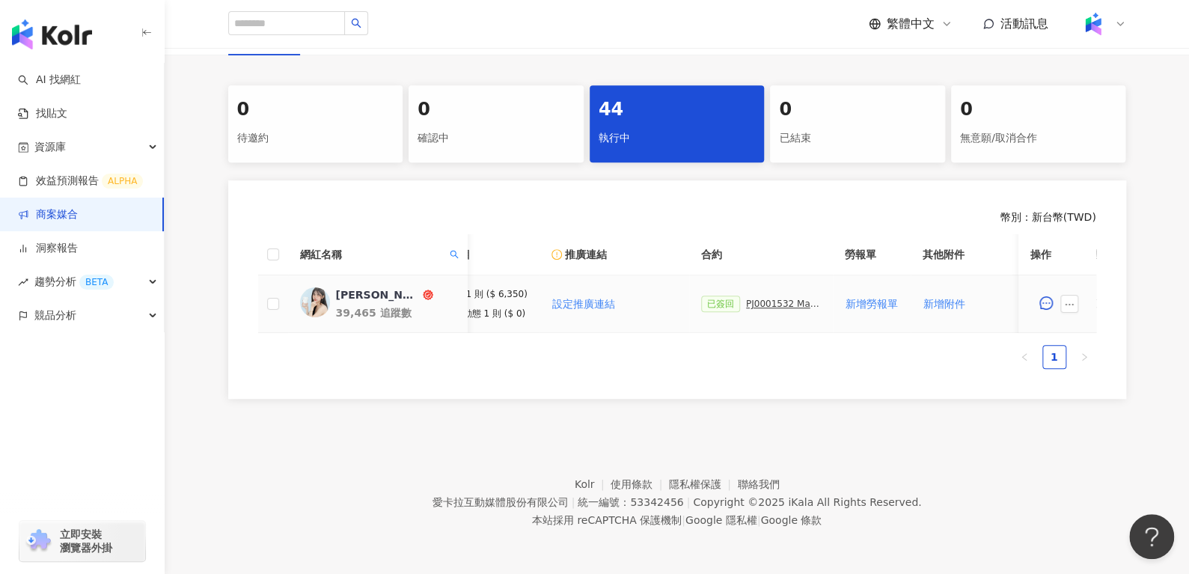
click at [732, 296] on div "已簽回 PJ0001532 Maybelline_202506_skyhigh_小黑霸眼線液" at bounding box center [761, 304] width 120 height 16
click at [757, 298] on div "PJ0001532 Maybelline_202506_skyhigh_小黑霸眼線液" at bounding box center [783, 303] width 75 height 10
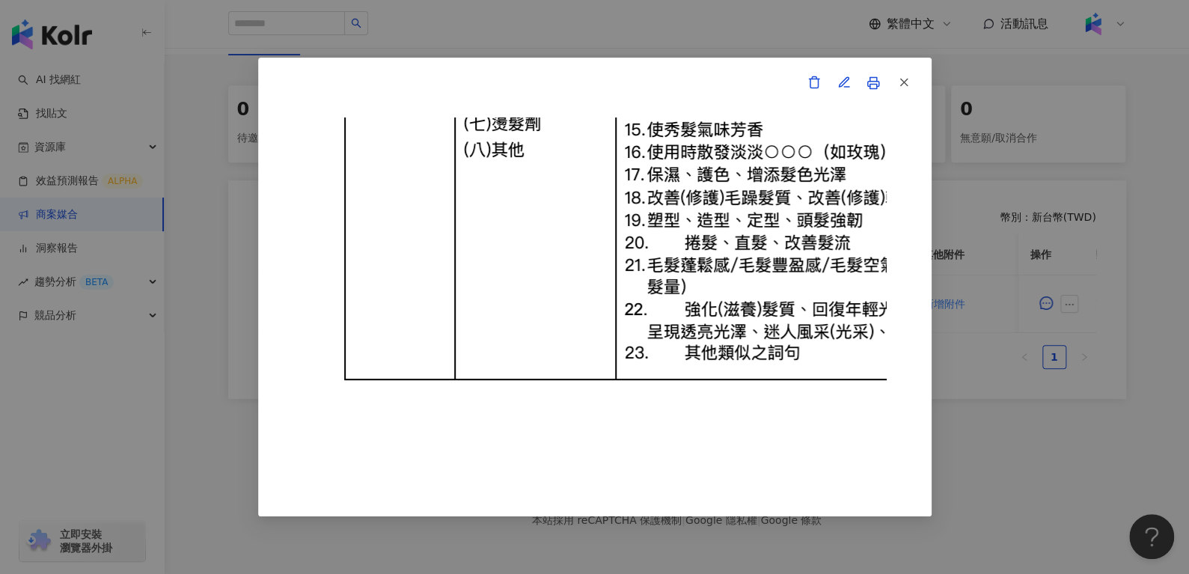
scroll to position [20899, 0]
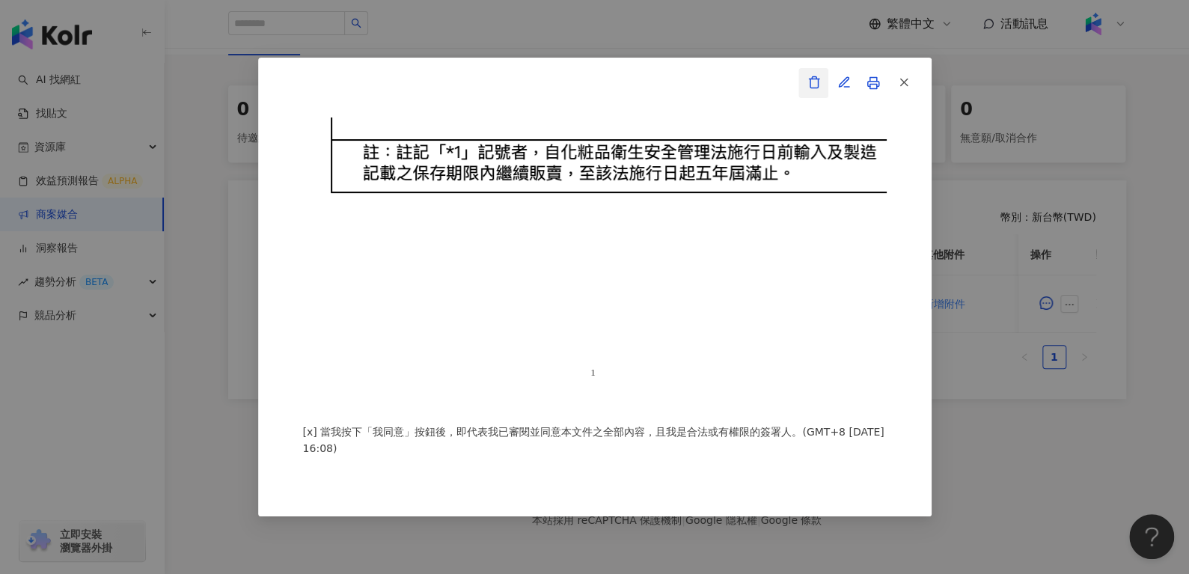
click at [807, 85] on icon "button" at bounding box center [813, 82] width 13 height 13
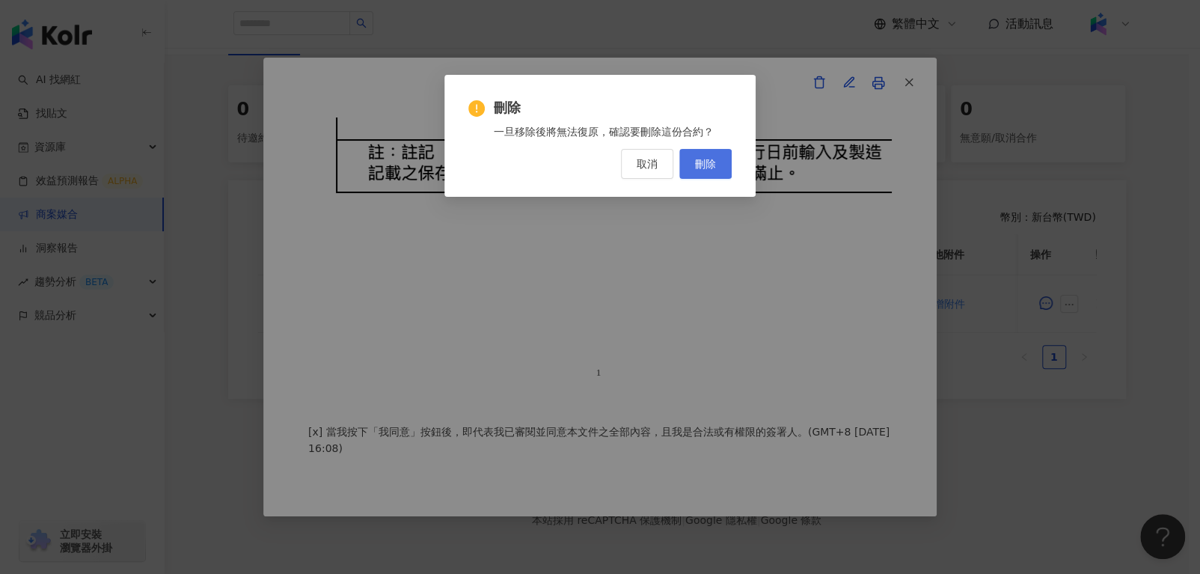
click at [702, 168] on span "刪除" at bounding box center [705, 164] width 21 height 12
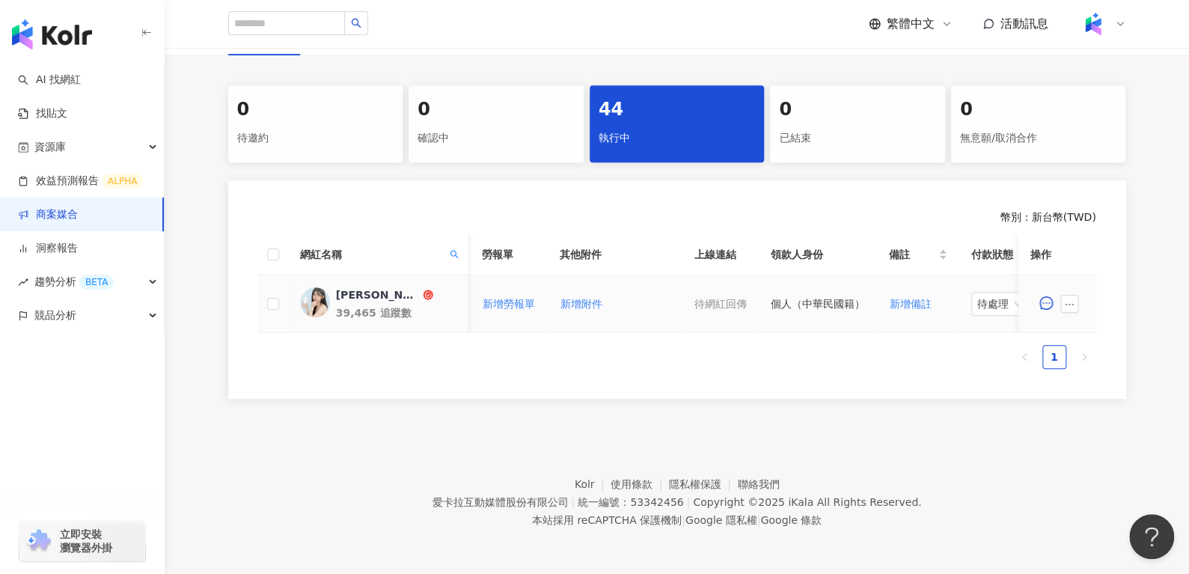
scroll to position [0, 620]
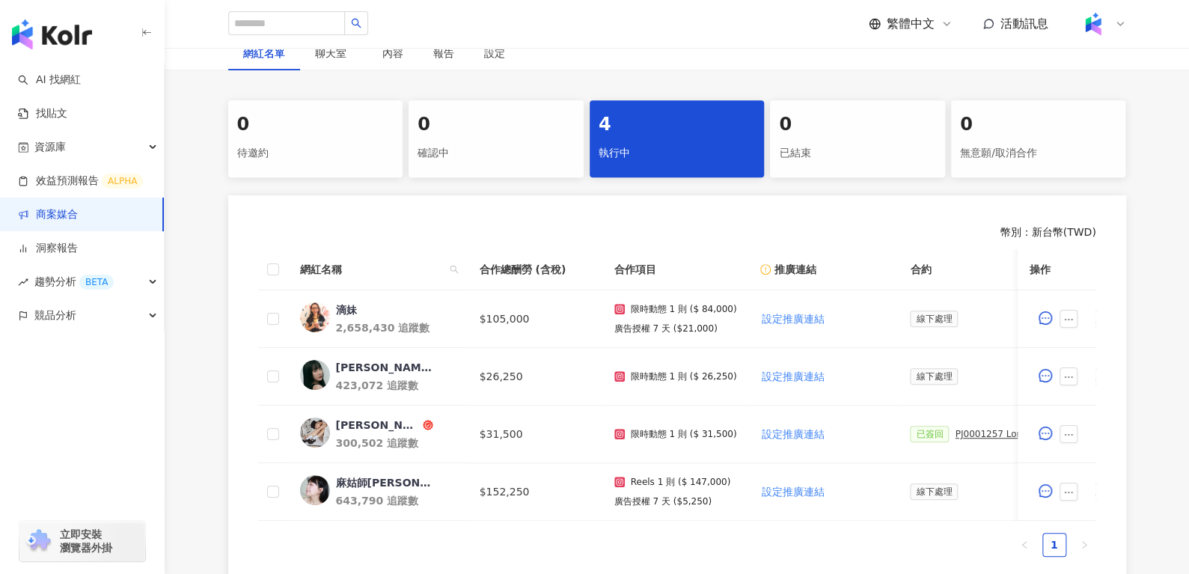
scroll to position [268, 0]
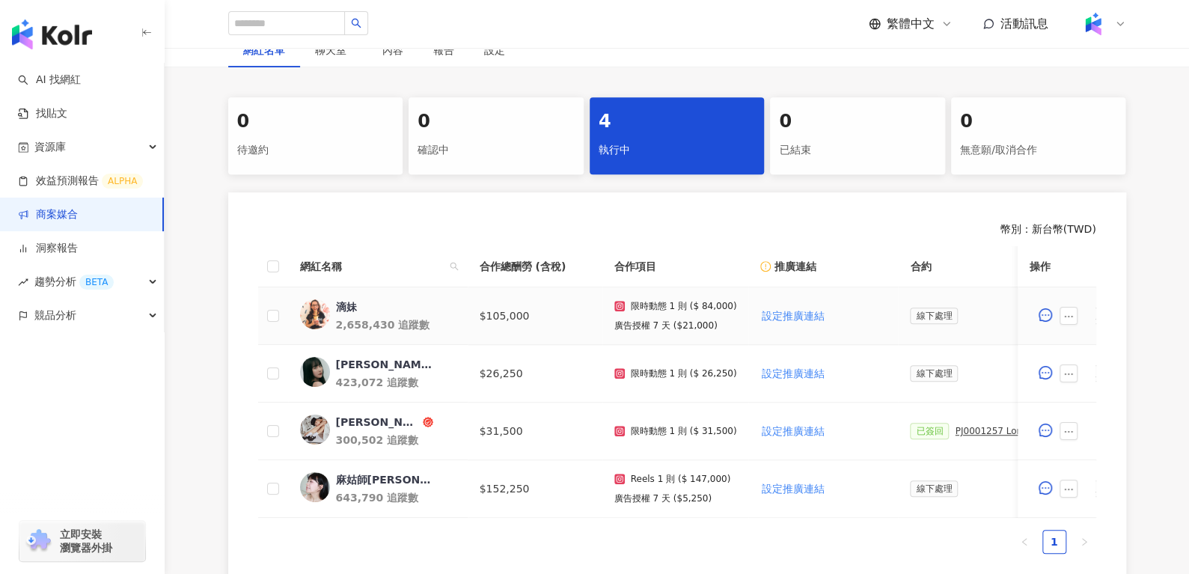
click at [341, 304] on div "滴妹" at bounding box center [346, 306] width 21 height 15
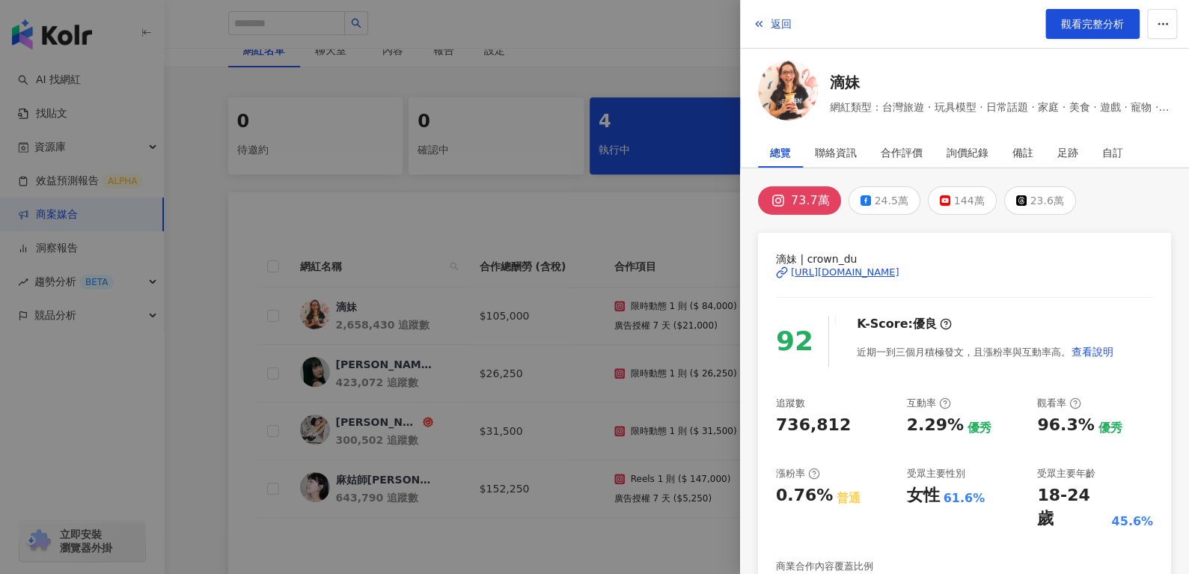
scroll to position [0, 0]
click at [791, 25] on button "返回" at bounding box center [772, 24] width 40 height 30
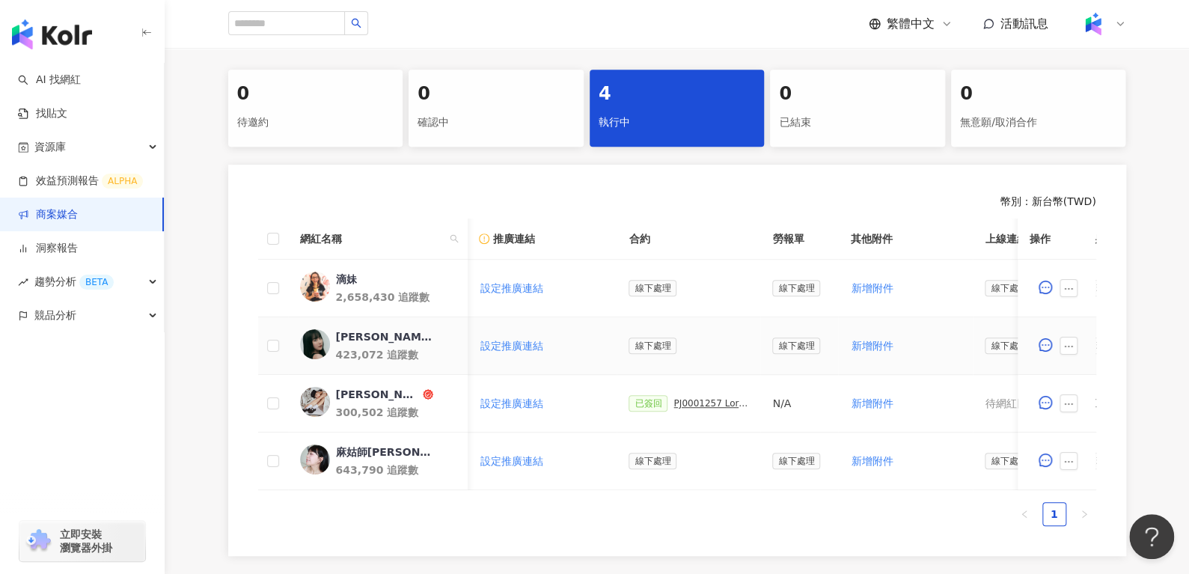
scroll to position [0, 260]
